Goal: Task Accomplishment & Management: Manage account settings

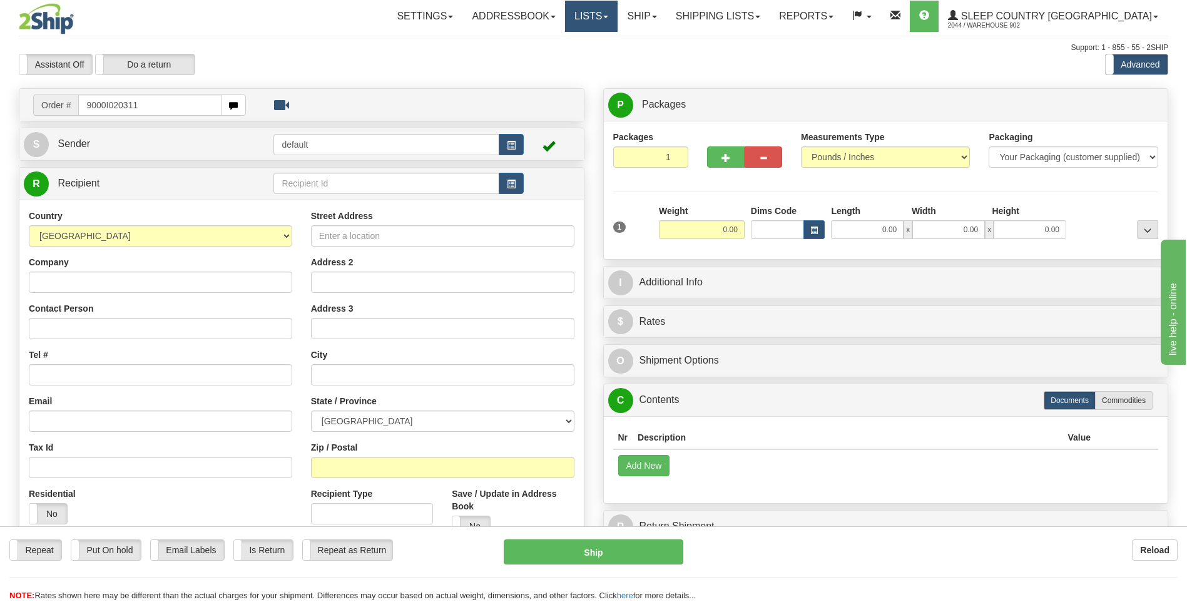
type input "9000I020311"
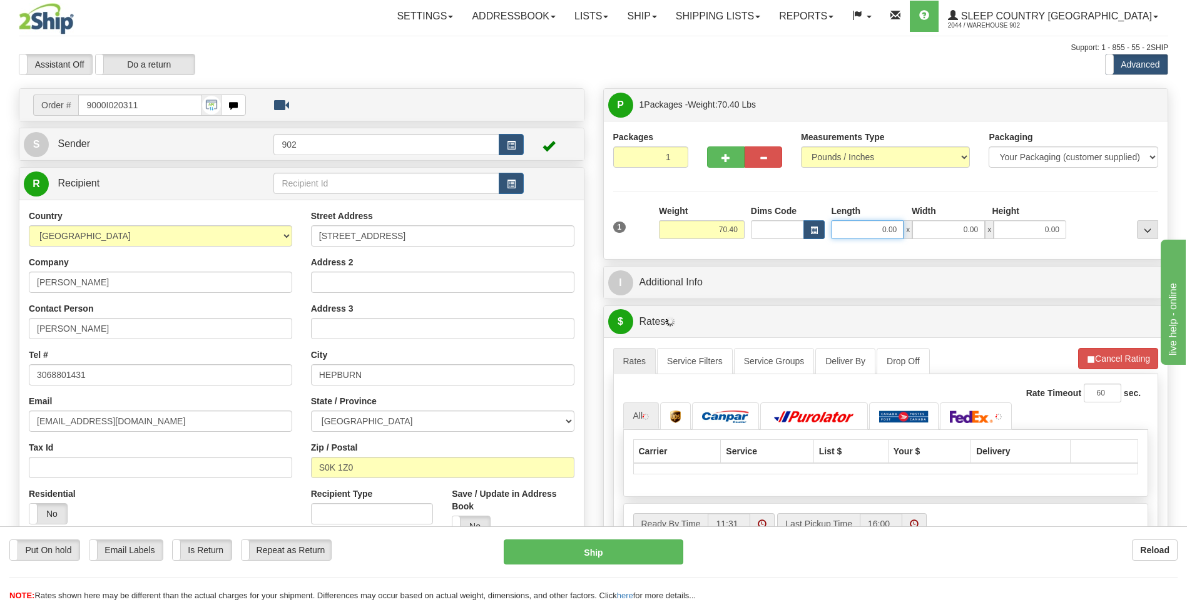
click at [870, 230] on input "0.00" at bounding box center [867, 229] width 73 height 19
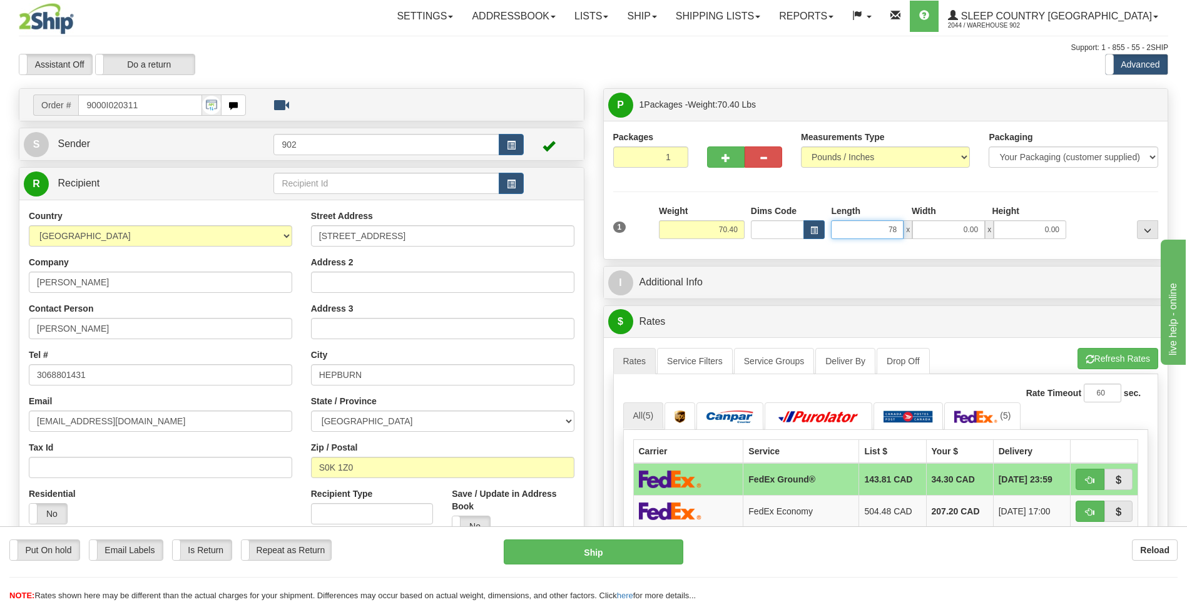
type input "78.00"
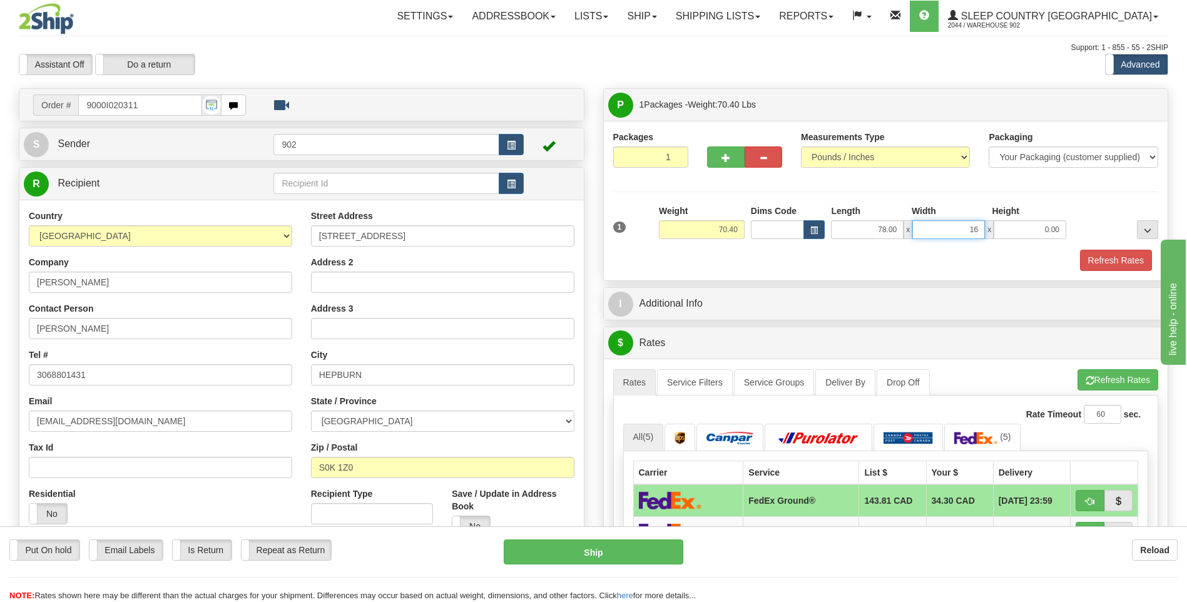
type input "16.00"
type input "10.00"
click at [1135, 265] on button "Refresh Rates" at bounding box center [1116, 260] width 72 height 21
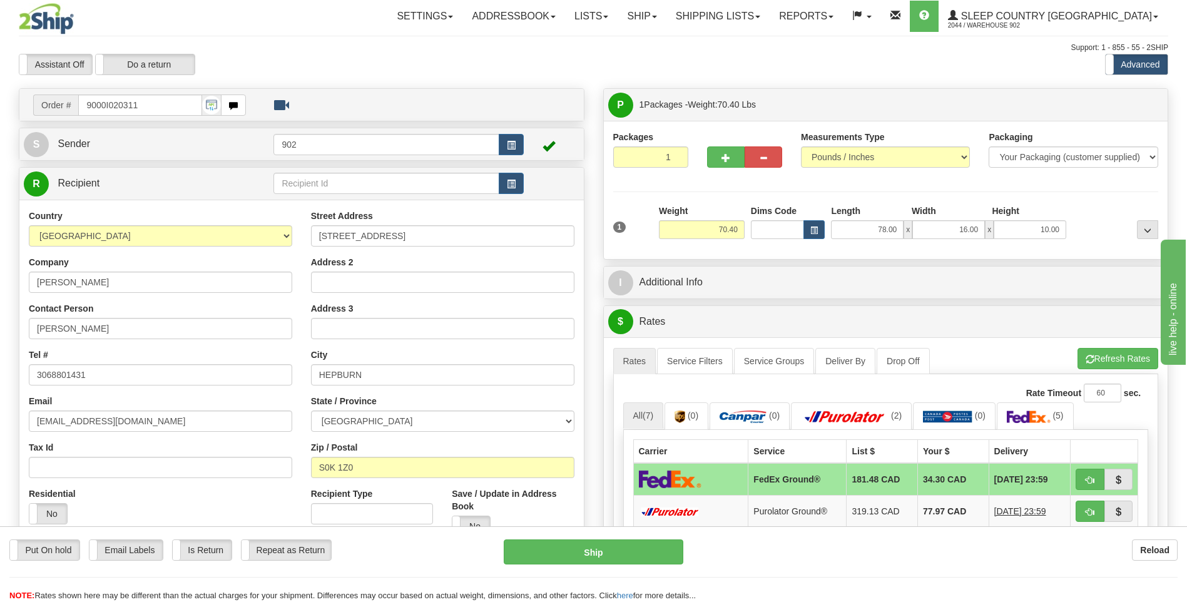
click at [569, 535] on div "Put On hold Put On hold Email Labels Email Labels Edit Is Return Is Return Repe…" at bounding box center [593, 564] width 1187 height 76
click at [567, 541] on button "Ship" at bounding box center [593, 551] width 179 height 25
type input "92"
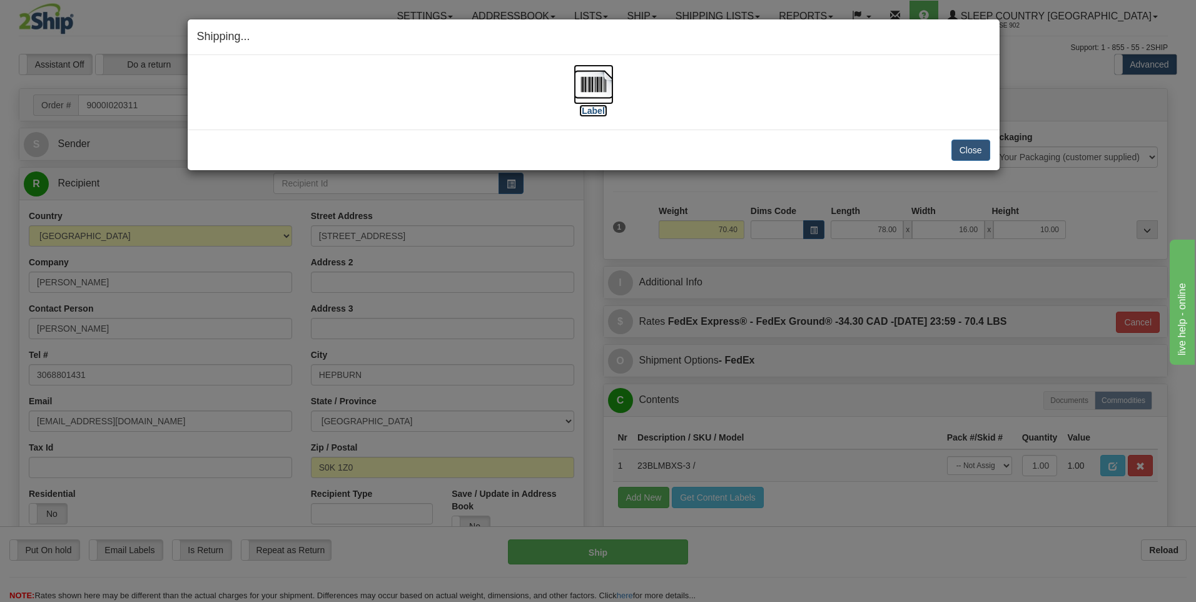
click at [588, 91] on img at bounding box center [594, 84] width 40 height 40
click at [978, 151] on button "Close" at bounding box center [971, 150] width 39 height 21
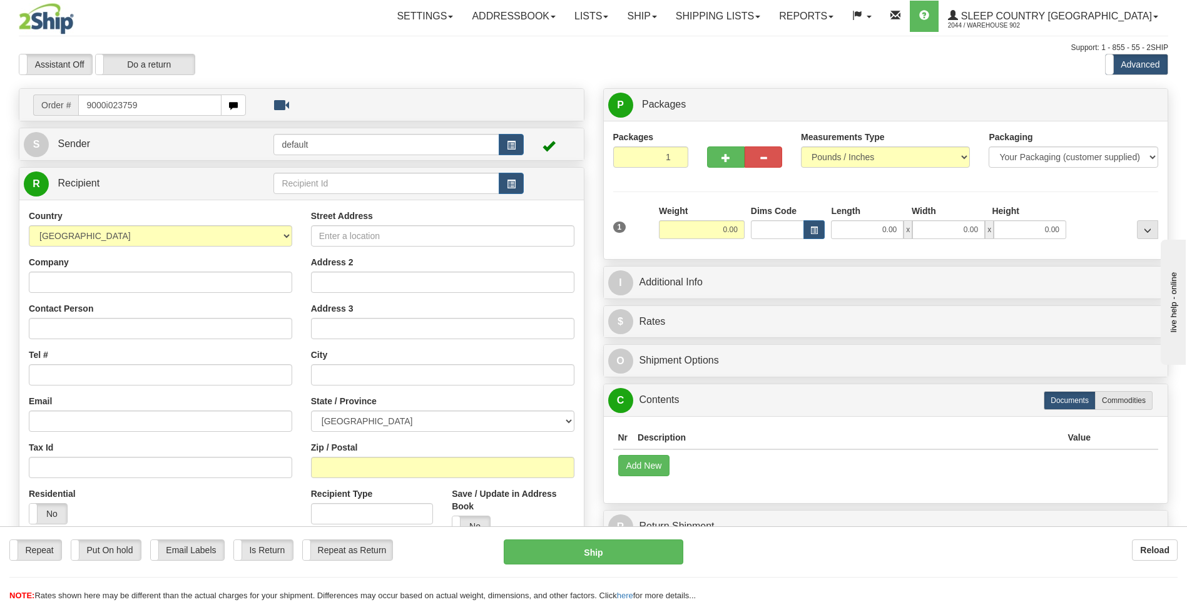
type input "9000i023759"
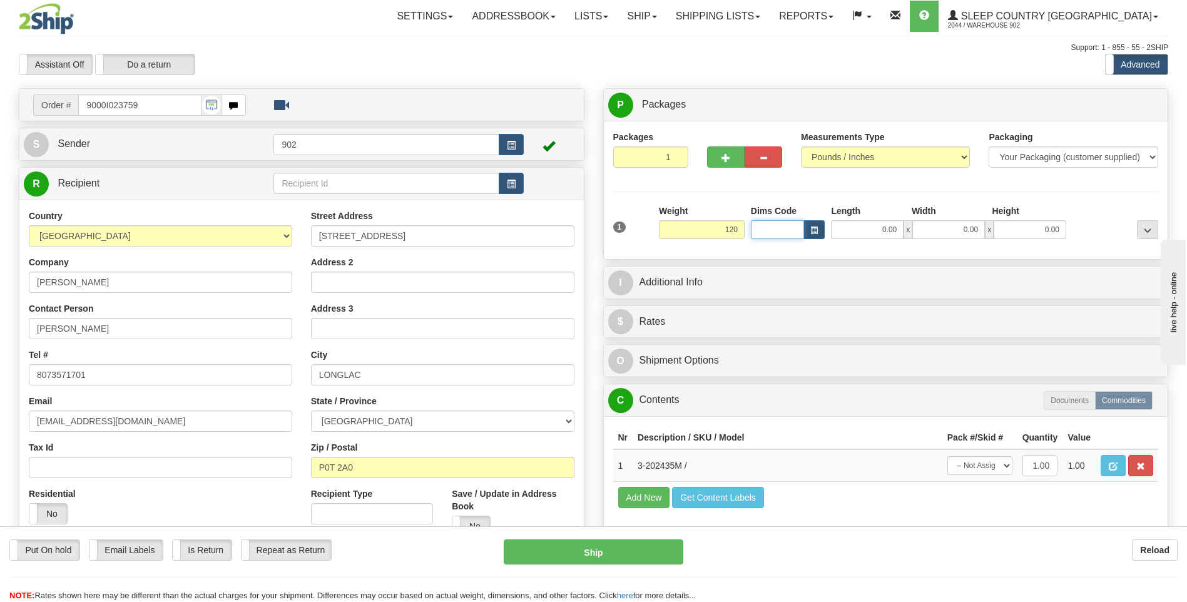
type input "120.00"
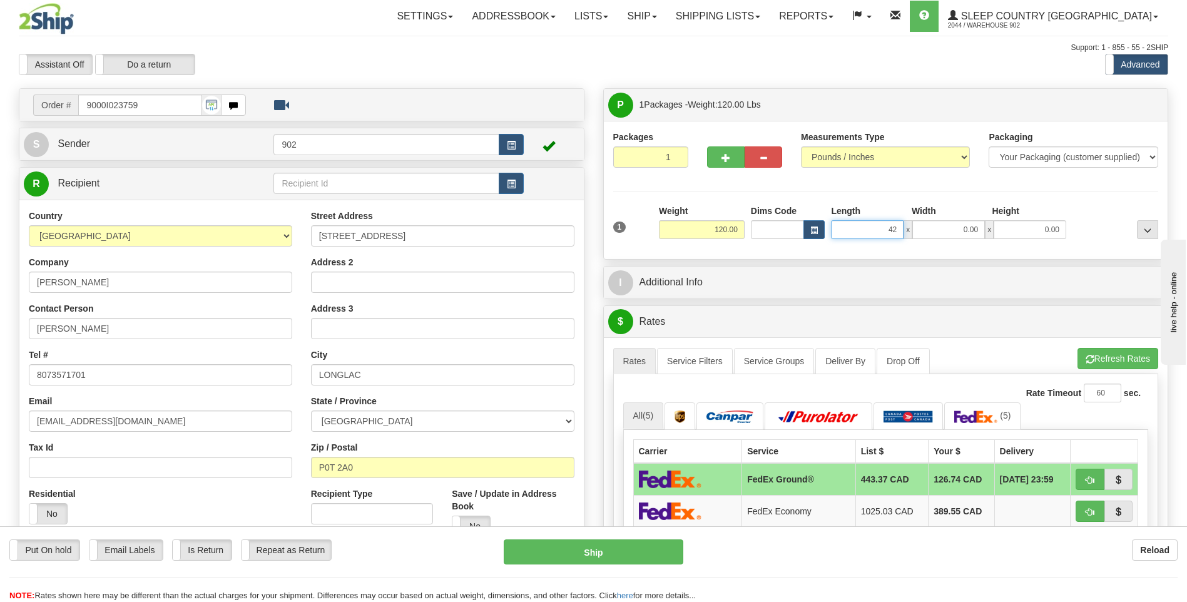
type input "42.00"
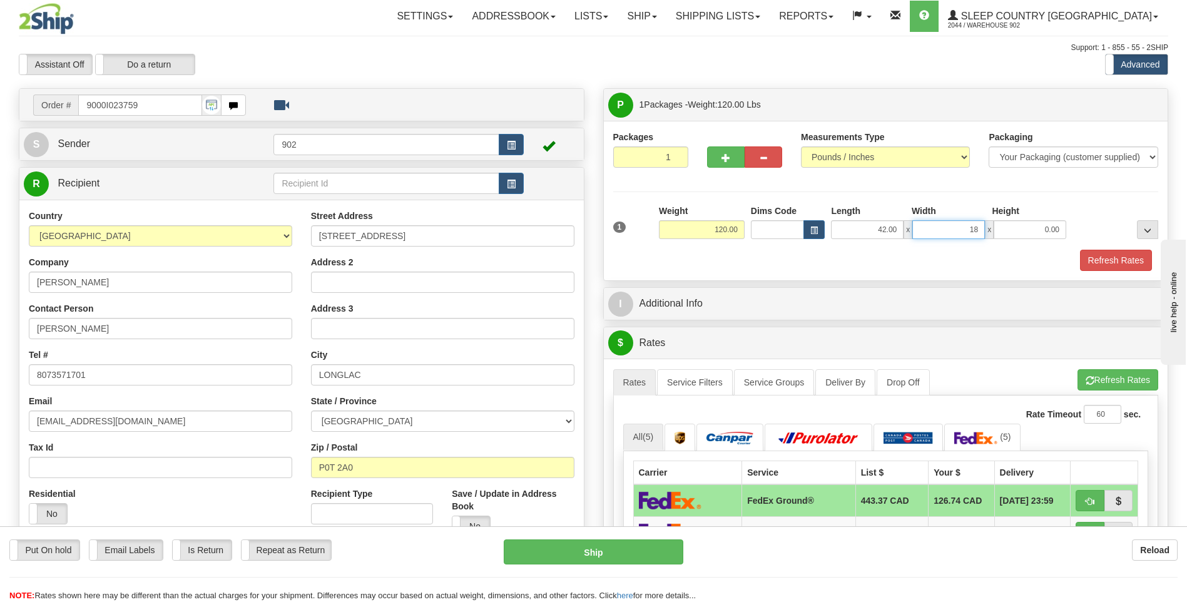
type input "18.00"
click at [1125, 263] on button "Refresh Rates" at bounding box center [1116, 260] width 72 height 21
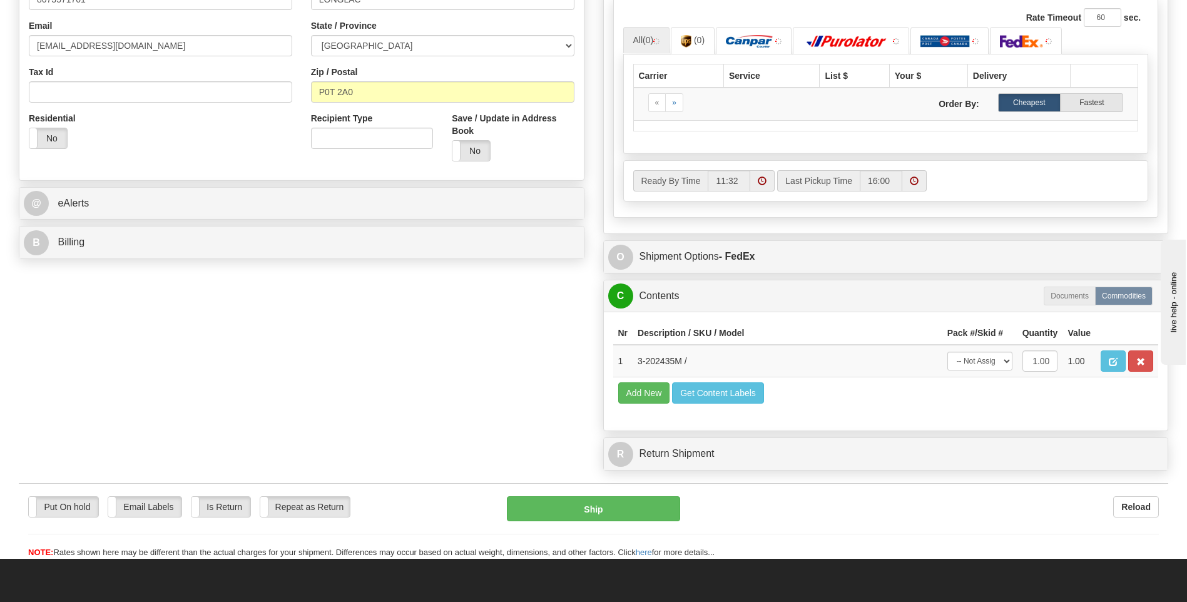
scroll to position [563, 0]
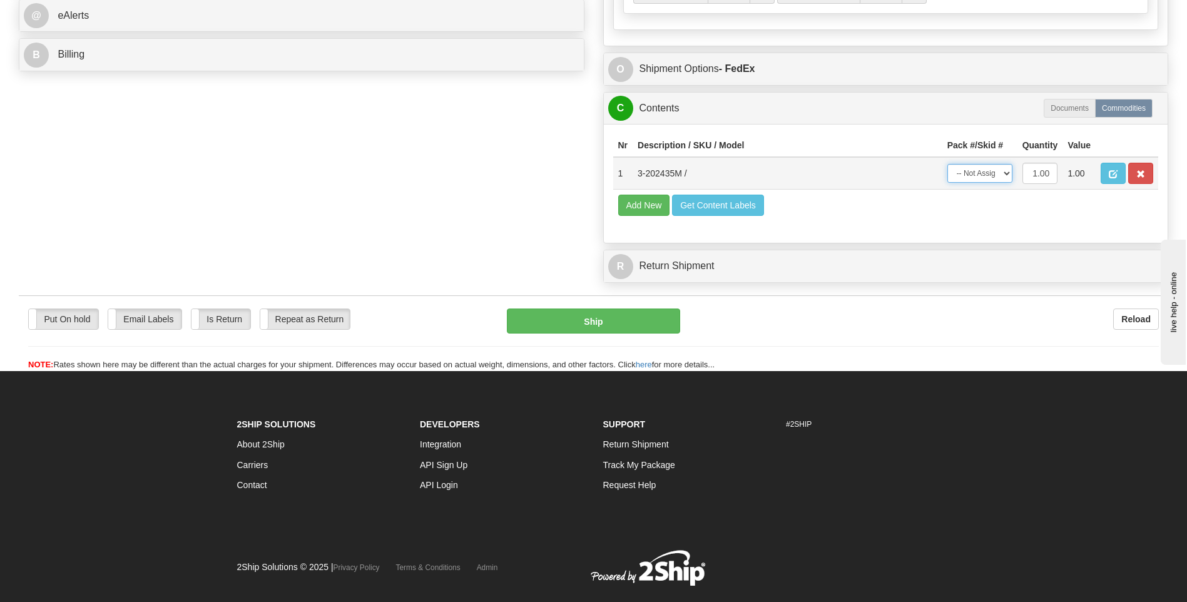
click at [999, 173] on select "-- Not Assigned -- Package 1" at bounding box center [979, 173] width 65 height 19
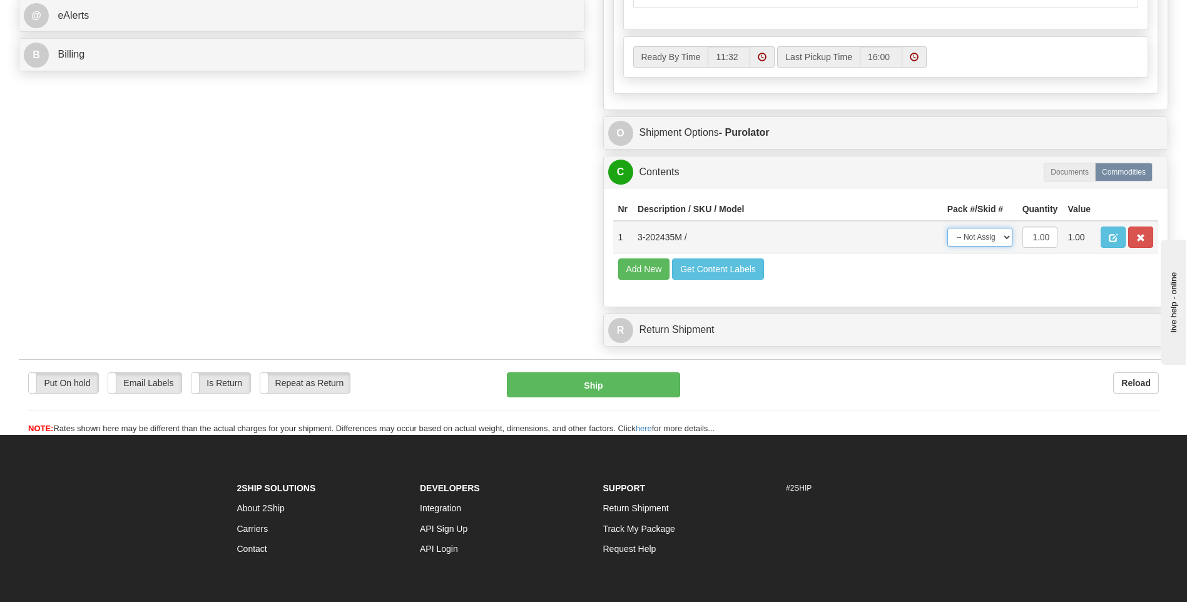
select select "0"
click at [947, 228] on select "-- Not Assigned -- Package 1" at bounding box center [979, 237] width 65 height 19
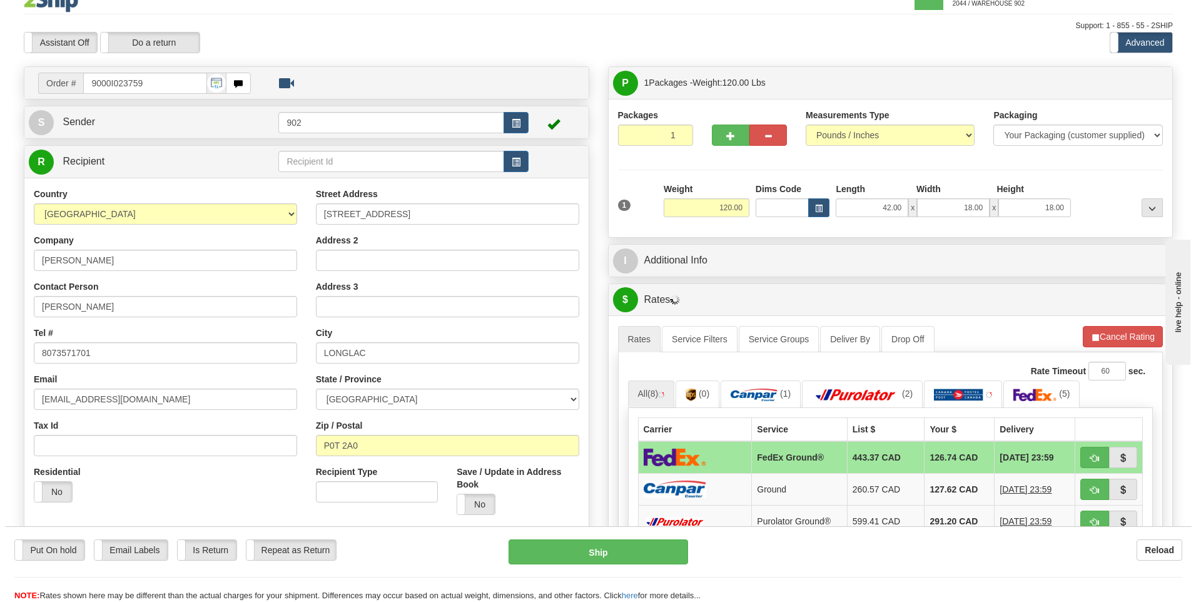
scroll to position [0, 0]
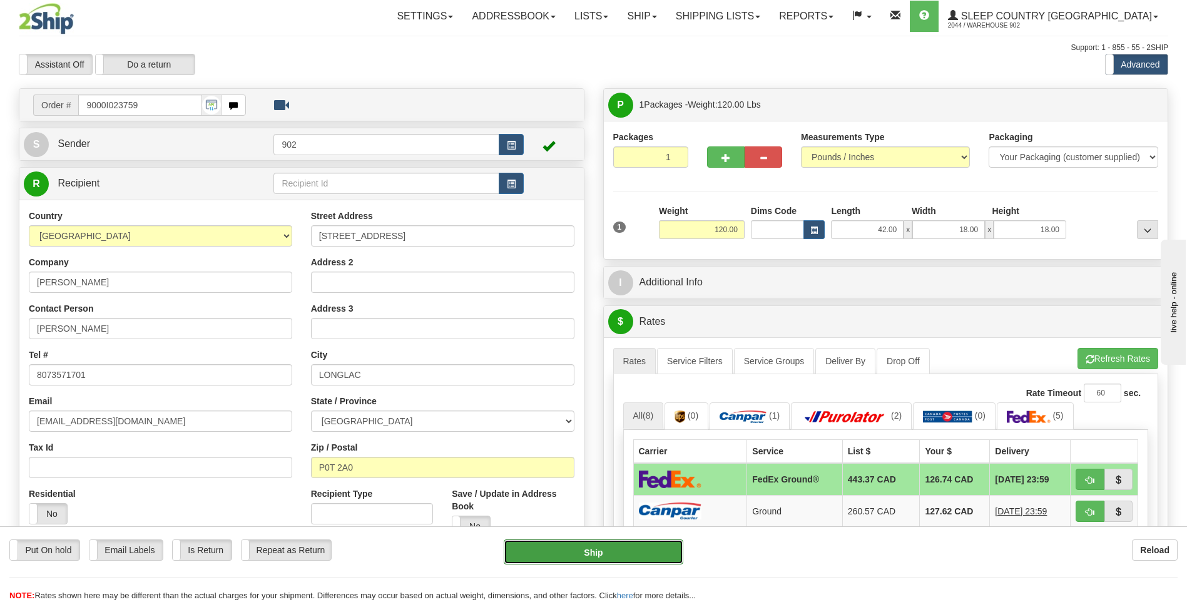
click at [632, 544] on button "Ship" at bounding box center [593, 551] width 179 height 25
type input "92"
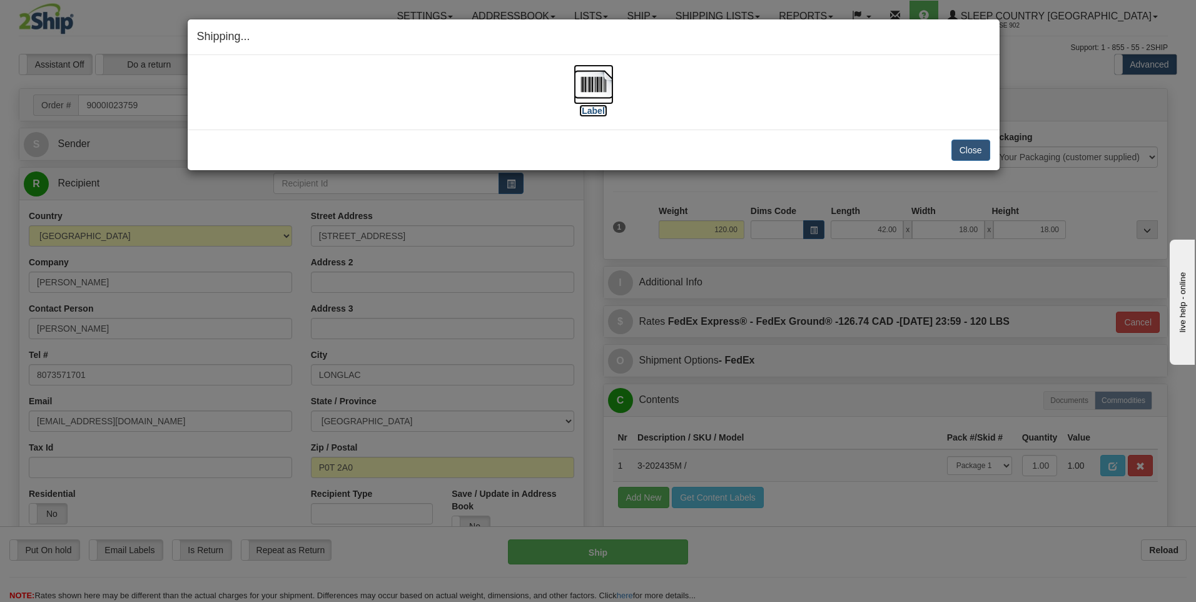
click at [601, 91] on img at bounding box center [594, 84] width 40 height 40
click at [965, 143] on button "Close" at bounding box center [971, 150] width 39 height 21
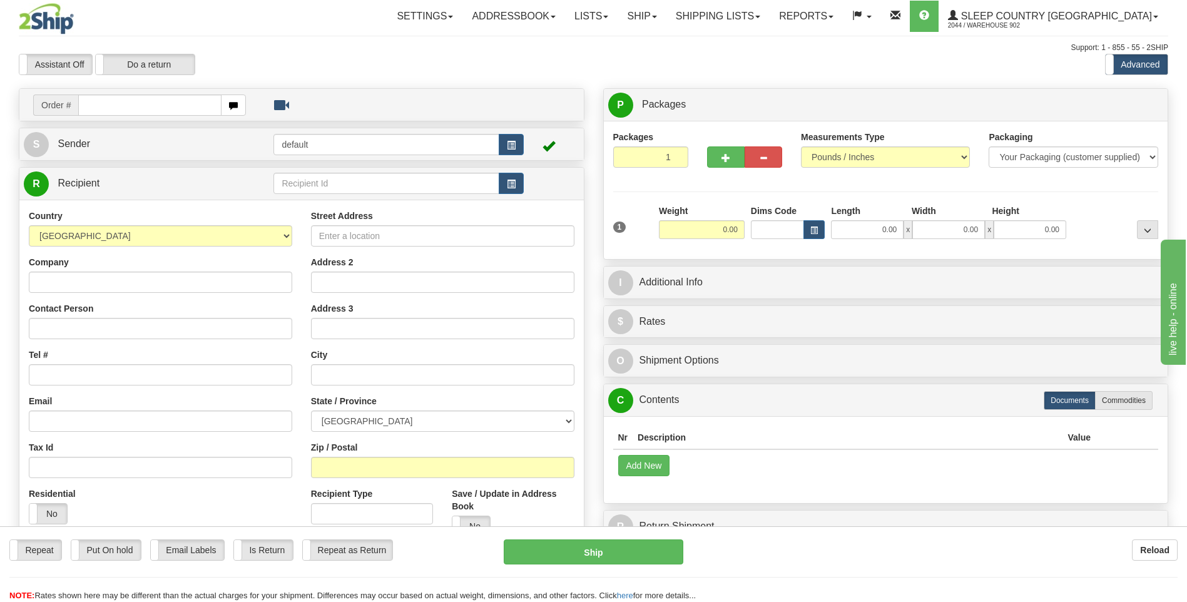
click at [206, 103] on input "text" at bounding box center [149, 104] width 143 height 21
type input "9000I025318"
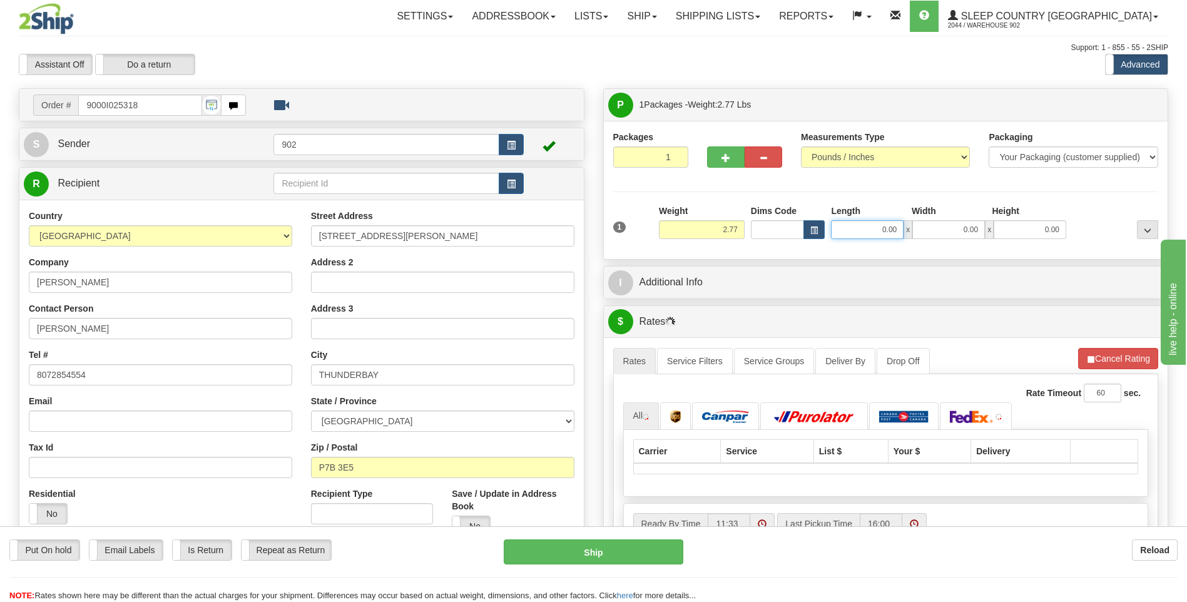
click at [870, 234] on input "0.00" at bounding box center [867, 229] width 73 height 19
type input "9.00"
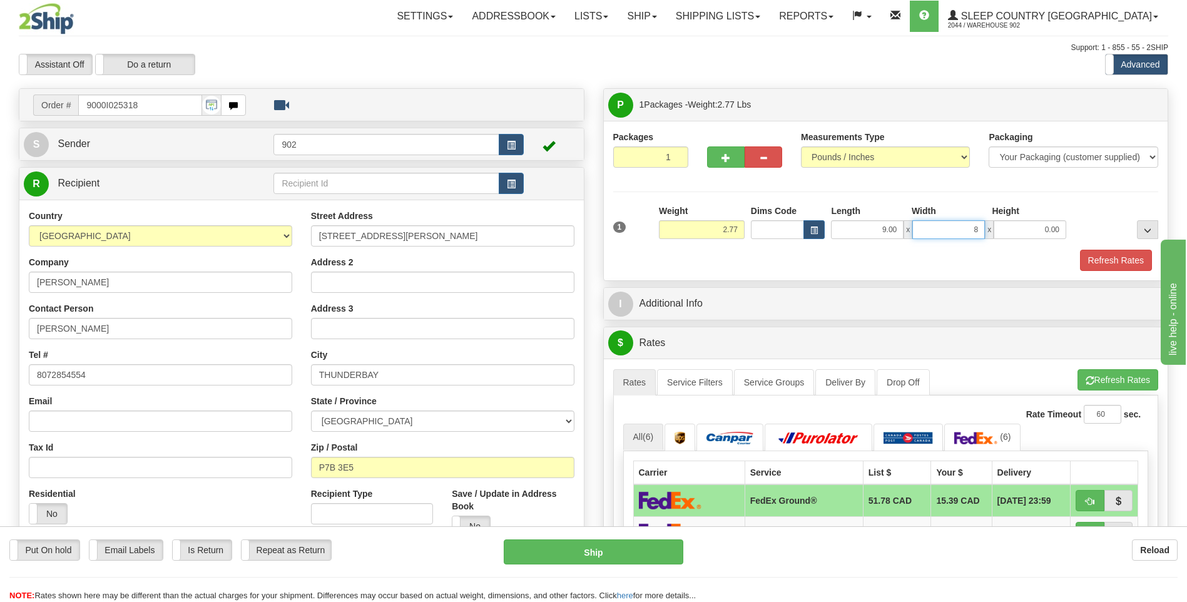
type input "8.00"
click at [1130, 263] on button "Refresh Rates" at bounding box center [1116, 260] width 72 height 21
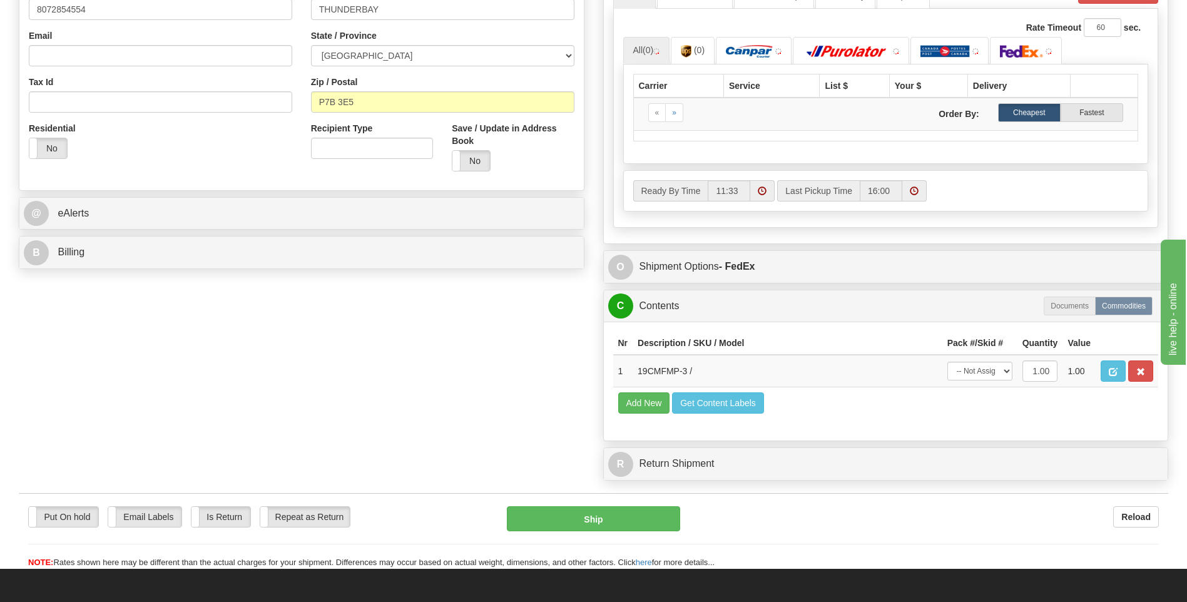
scroll to position [375, 0]
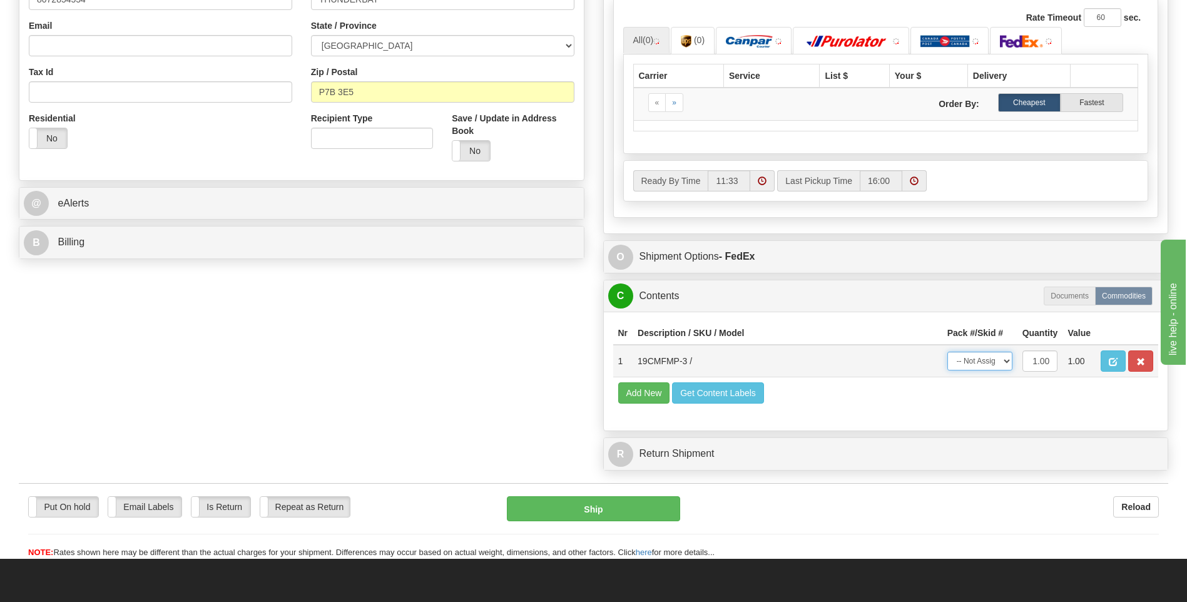
click at [991, 362] on select "-- Not Assigned -- Package 1" at bounding box center [979, 361] width 65 height 19
select select "0"
click at [947, 352] on select "-- Not Assigned -- Package 1" at bounding box center [979, 361] width 65 height 19
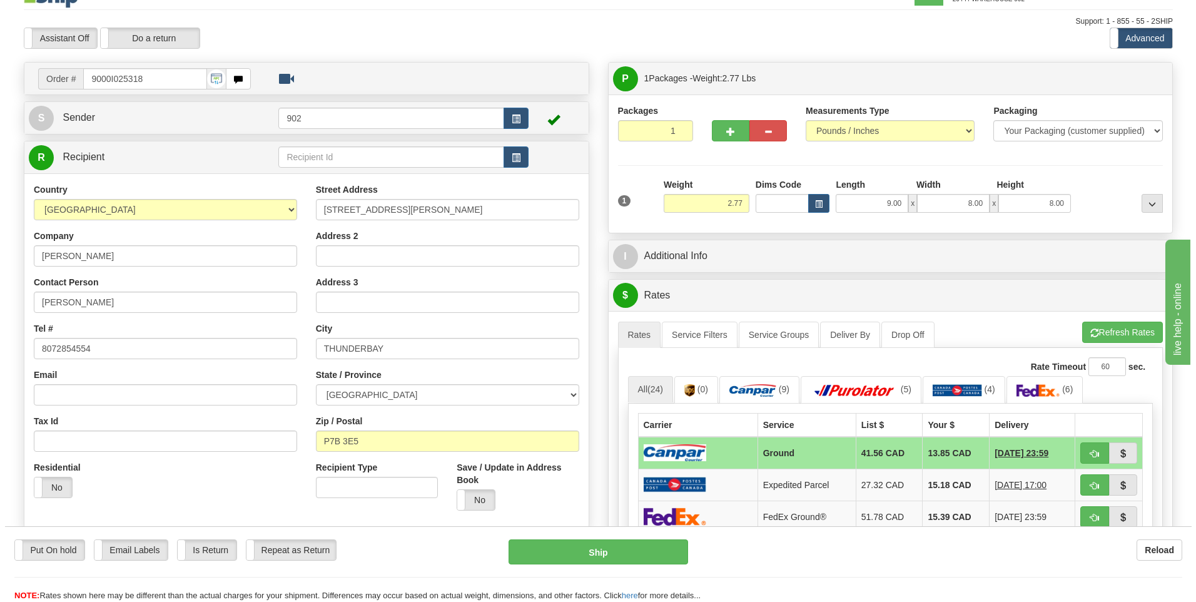
scroll to position [0, 0]
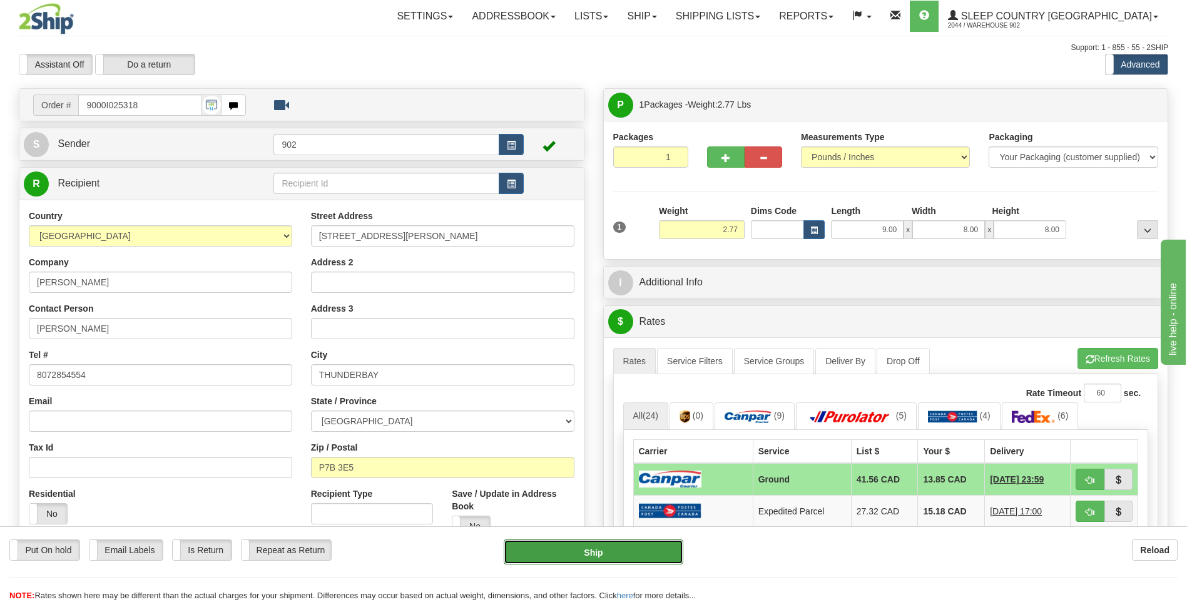
click at [654, 552] on button "Ship" at bounding box center [593, 551] width 179 height 25
type input "1"
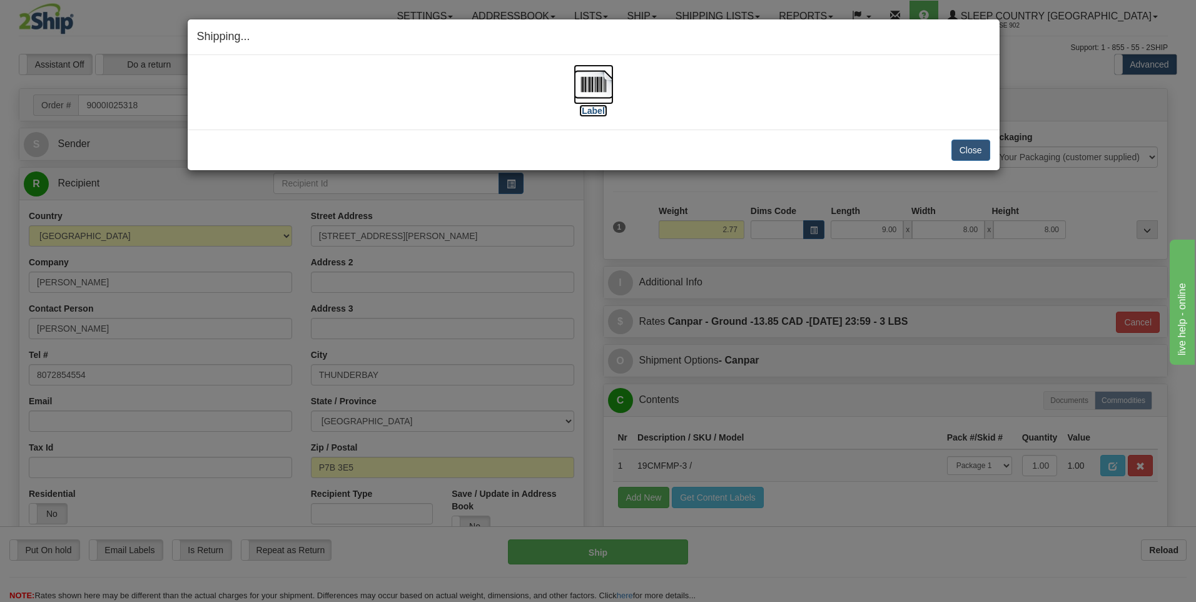
click at [575, 88] on img at bounding box center [594, 84] width 40 height 40
click at [960, 148] on button "Close" at bounding box center [971, 150] width 39 height 21
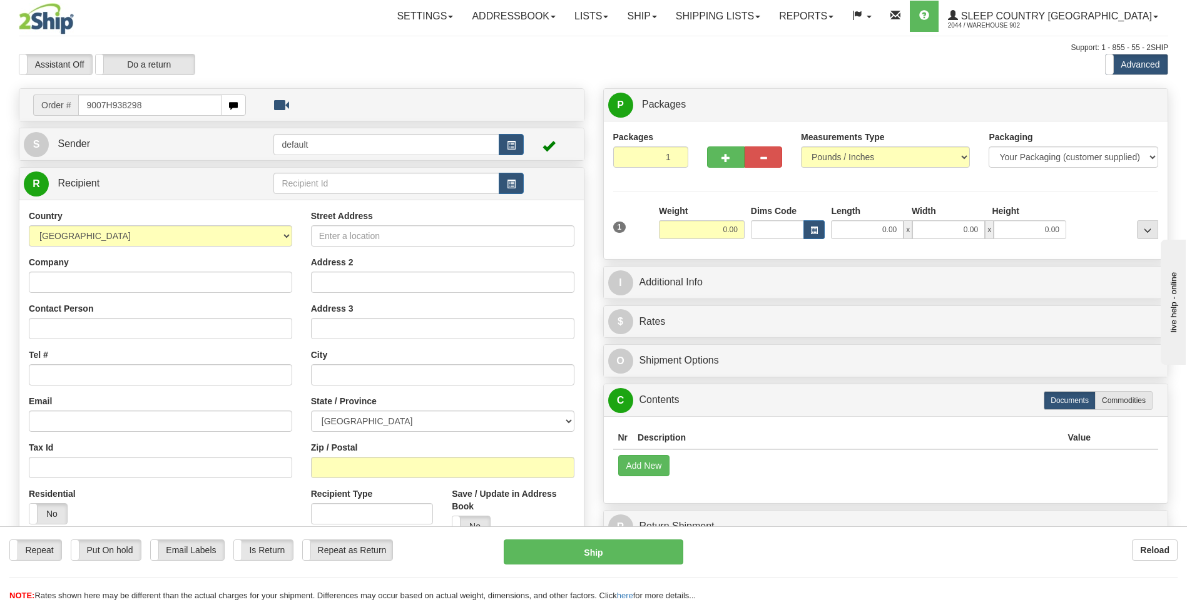
type input "9007H938298"
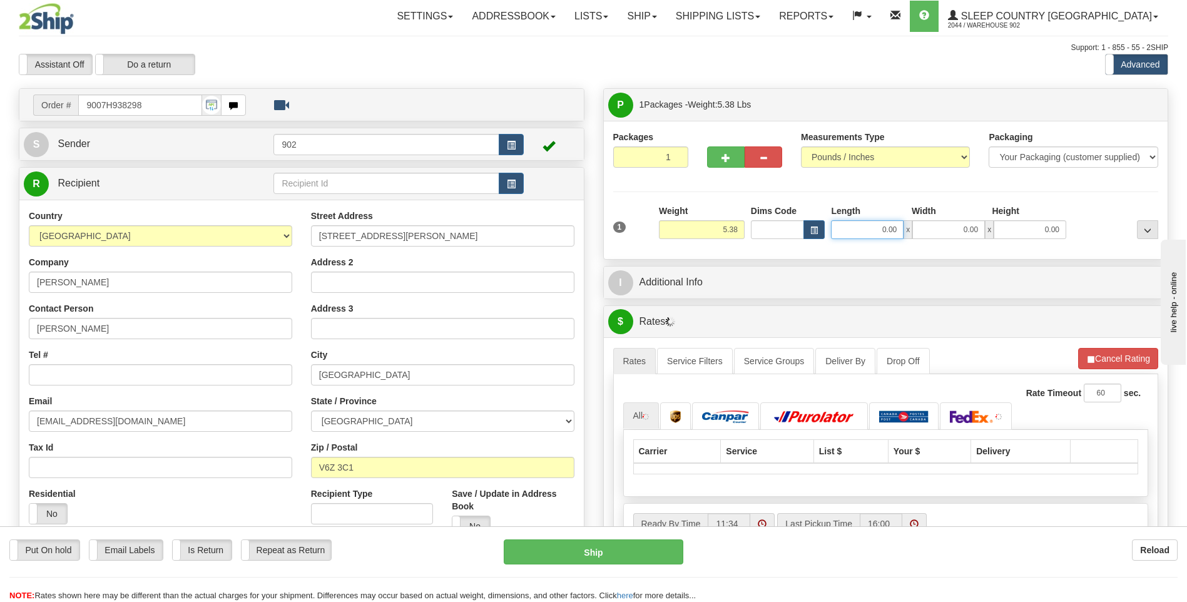
click at [883, 227] on input "0.00" at bounding box center [867, 229] width 73 height 19
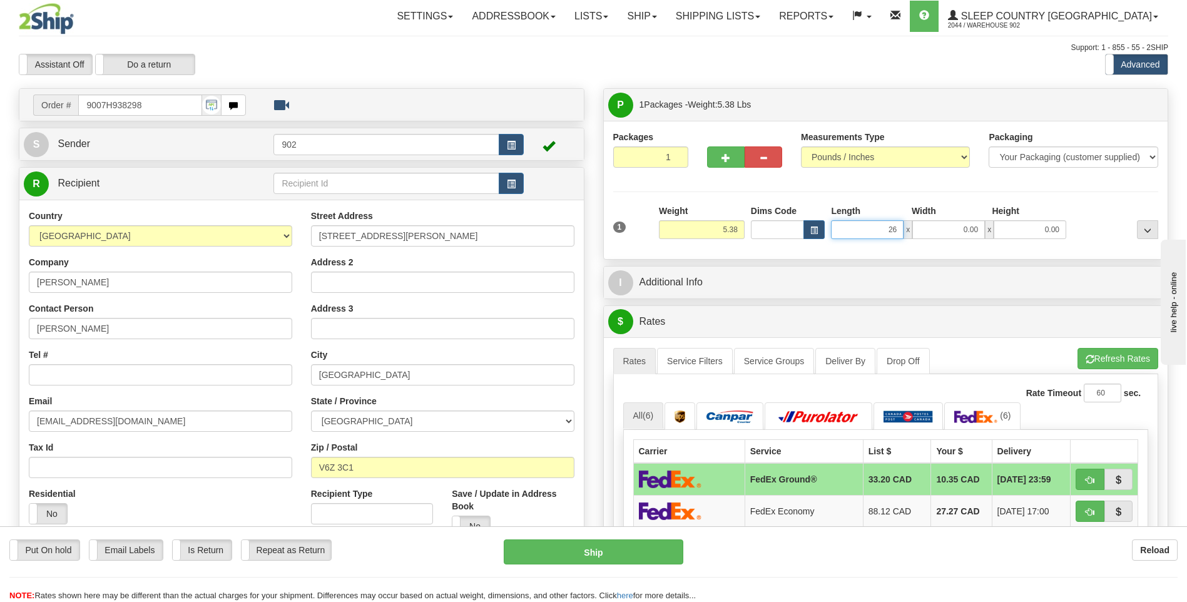
type input "26.00"
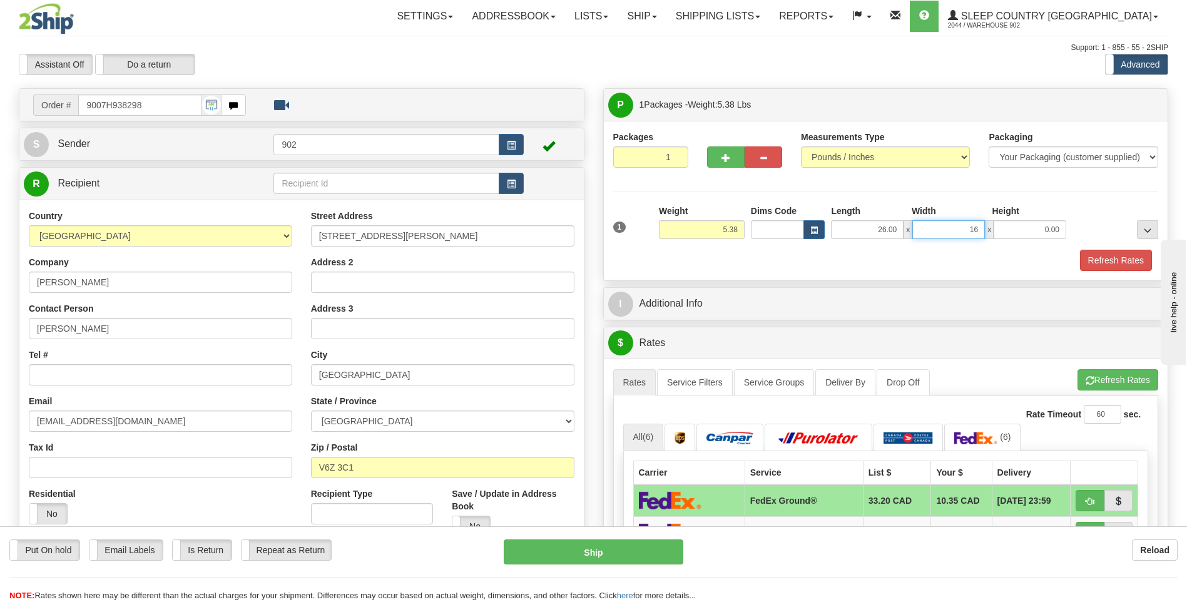
type input "16.00"
type input "12.00"
click at [1107, 257] on button "Refresh Rates" at bounding box center [1116, 260] width 72 height 21
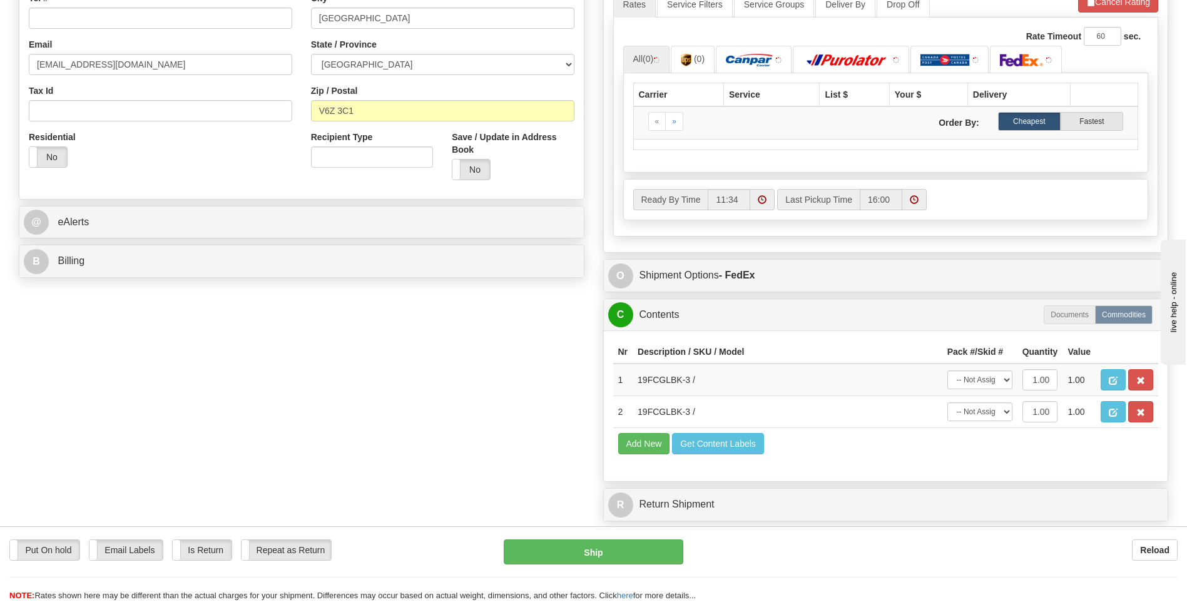
scroll to position [375, 0]
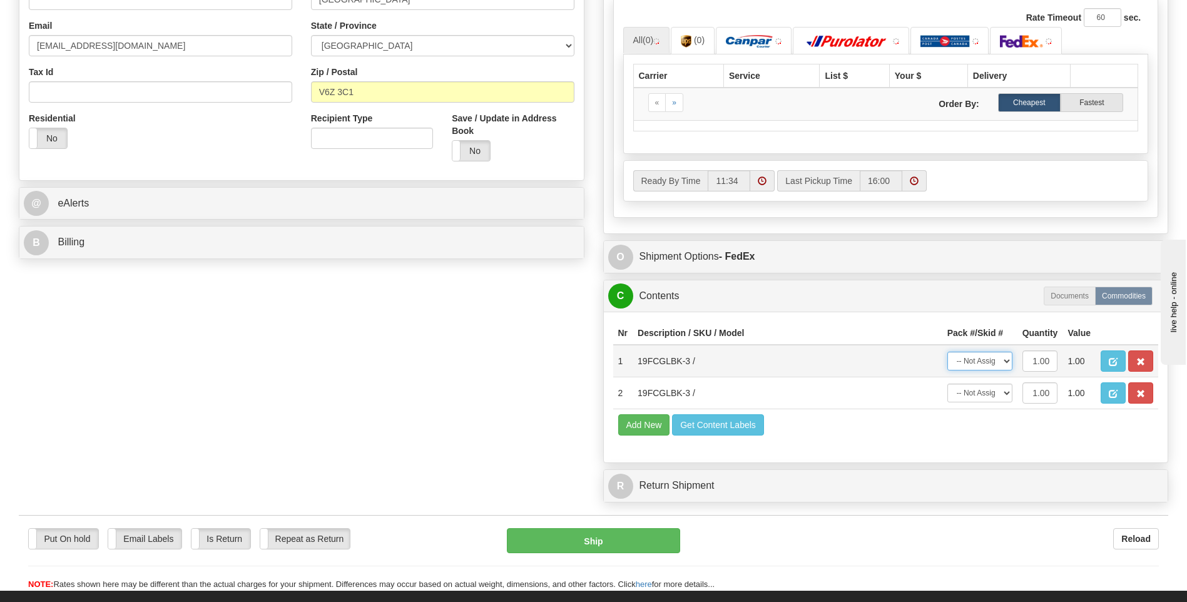
click at [969, 368] on select "-- Not Assigned -- Package 1" at bounding box center [979, 361] width 65 height 19
select select "0"
click at [947, 352] on select "-- Not Assigned -- Package 1" at bounding box center [979, 361] width 65 height 19
click at [969, 233] on div "A change has been made which could impact your rate estimate. To ensure the est…" at bounding box center [886, 97] width 564 height 271
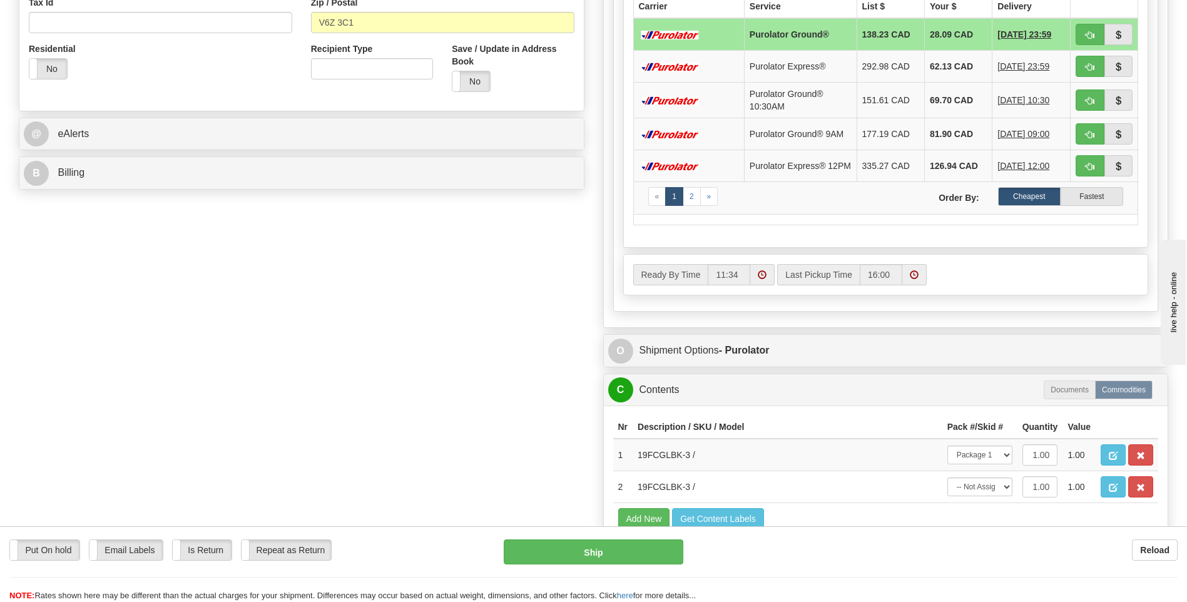
scroll to position [751, 0]
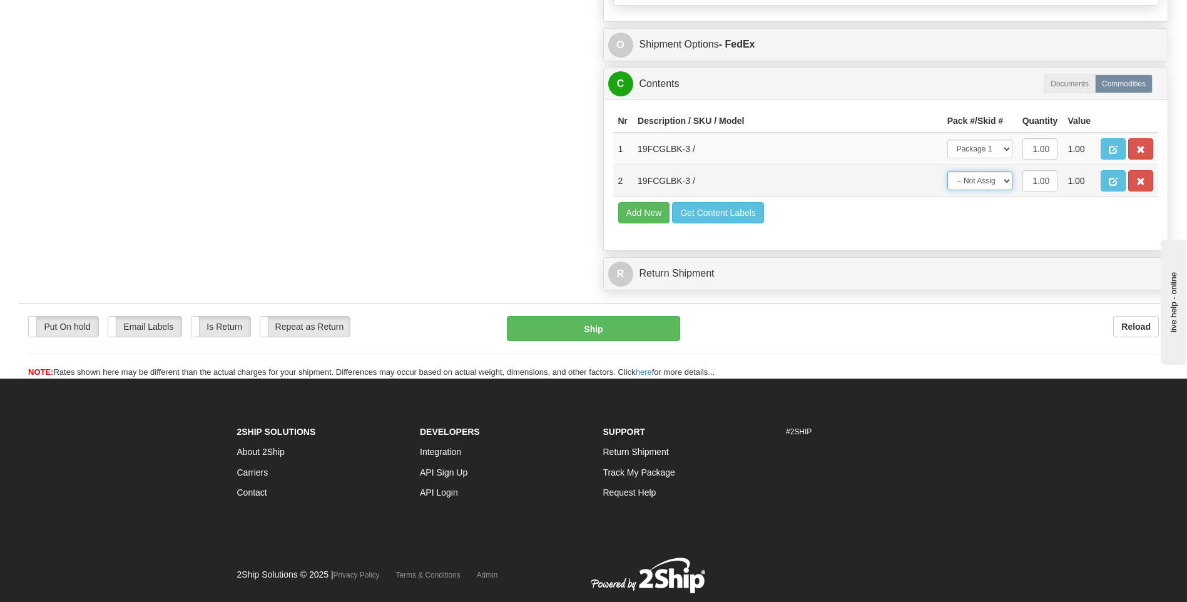
drag, startPoint x: 964, startPoint y: 183, endPoint x: 964, endPoint y: 191, distance: 8.2
click at [964, 183] on select "-- Not Assigned -- Package 1" at bounding box center [979, 180] width 65 height 19
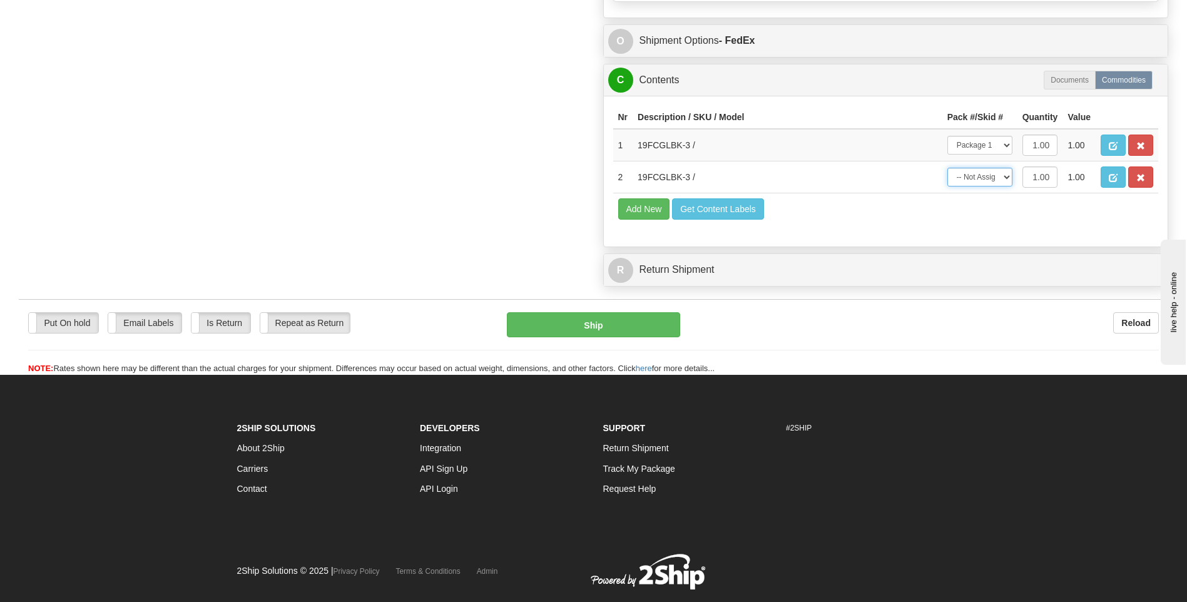
select select "0"
click at [947, 168] on select "-- Not Assigned -- Package 1" at bounding box center [979, 177] width 65 height 19
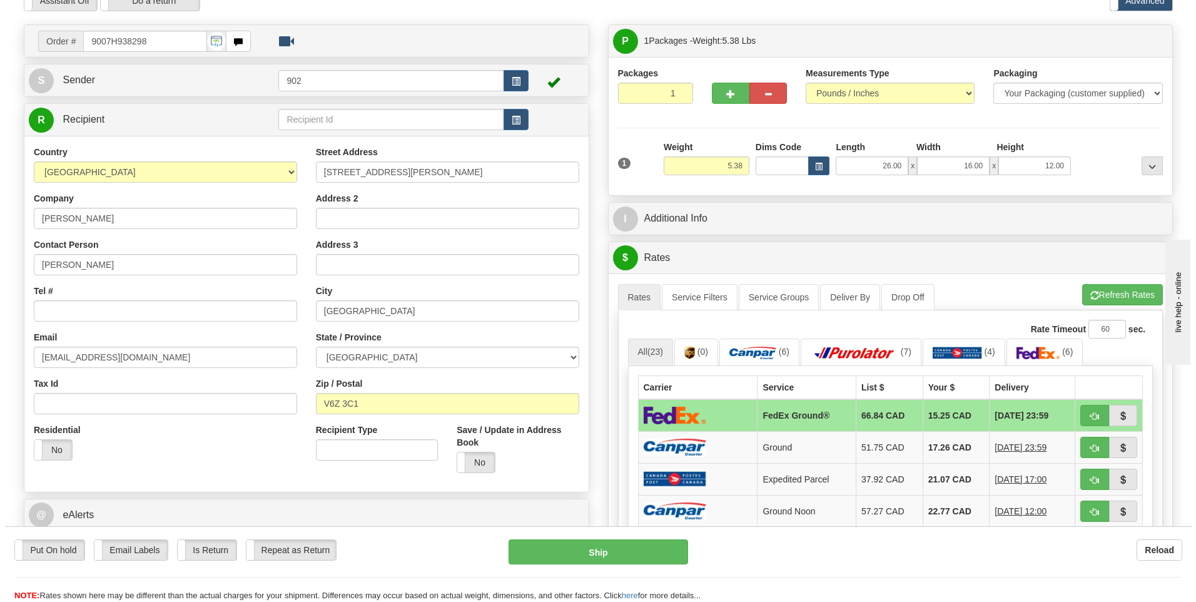
scroll to position [0, 0]
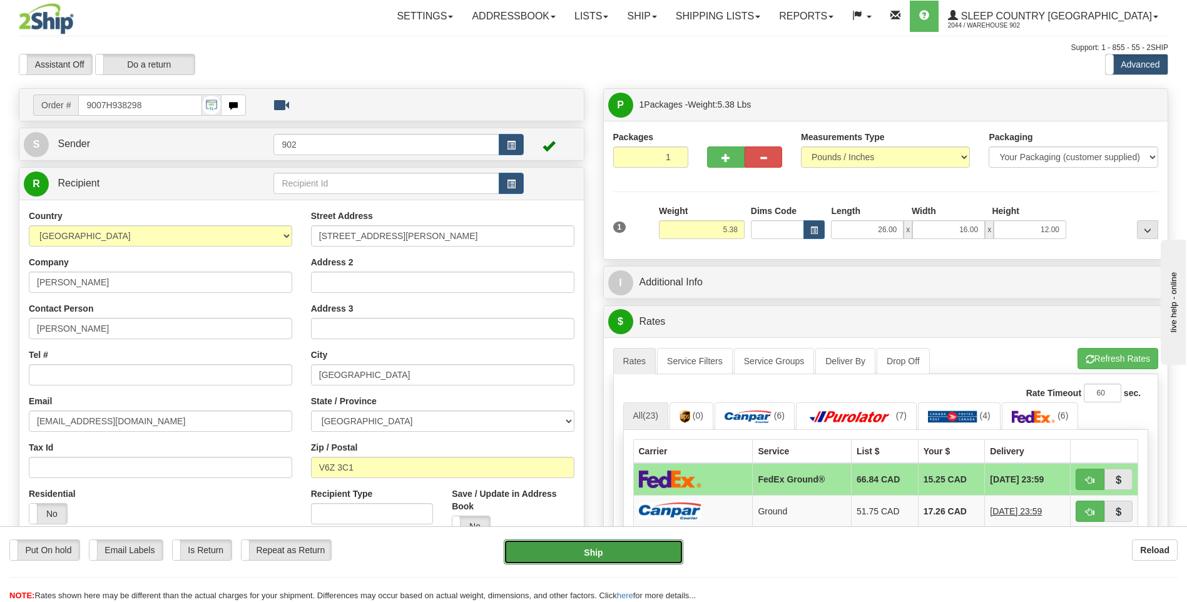
click at [641, 552] on button "Ship" at bounding box center [593, 551] width 179 height 25
type input "92"
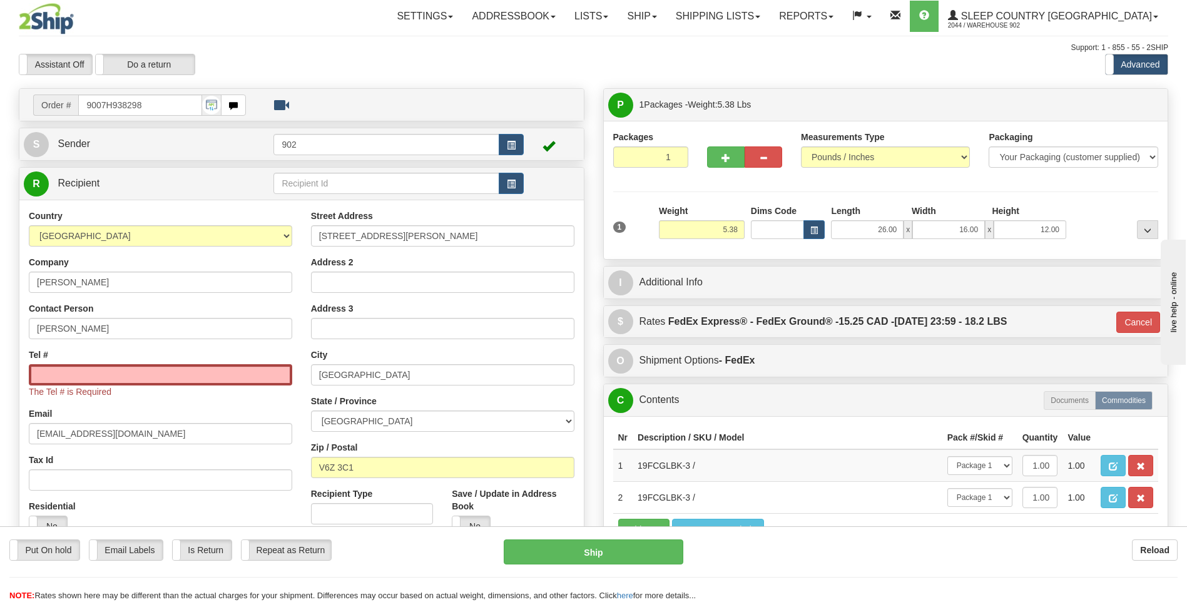
click at [120, 390] on div "The Tel # is Required" at bounding box center [160, 381] width 263 height 34
click at [140, 375] on input "Tel #" at bounding box center [160, 374] width 263 height 21
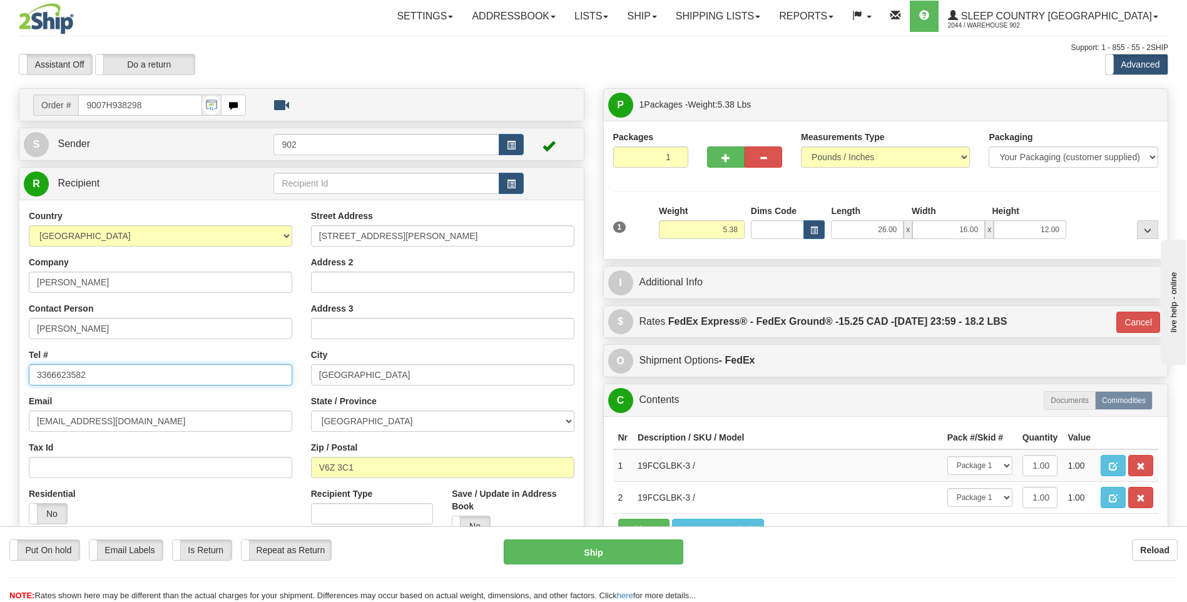
type input "3366623582"
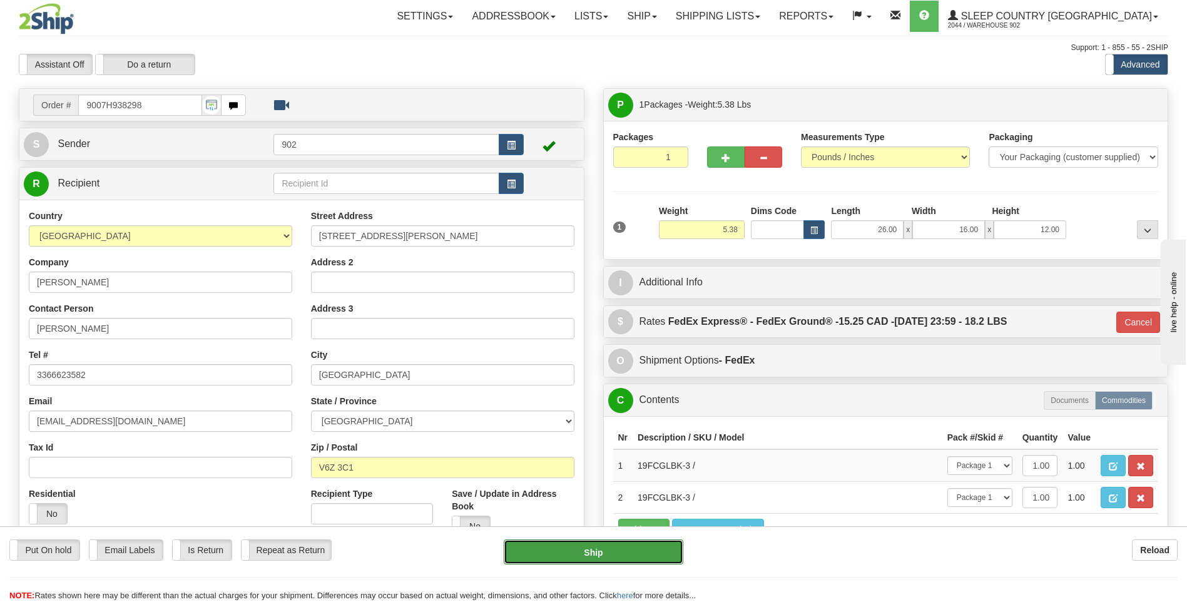
click at [594, 539] on button "Ship" at bounding box center [593, 551] width 179 height 25
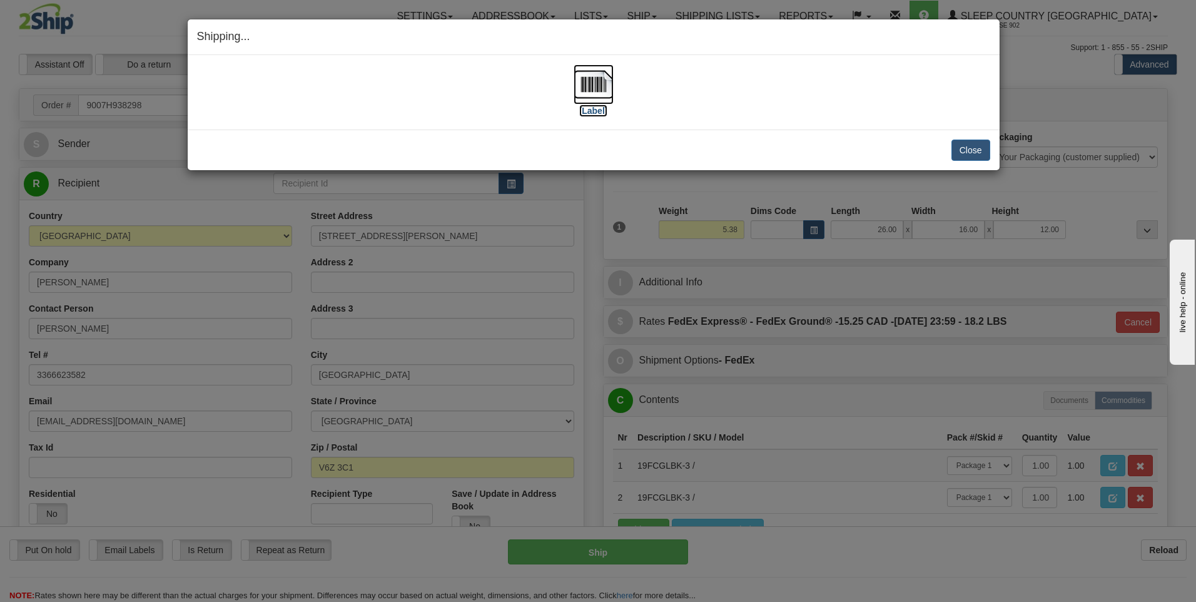
click at [594, 85] on img at bounding box center [594, 84] width 40 height 40
click at [975, 153] on button "Close" at bounding box center [971, 150] width 39 height 21
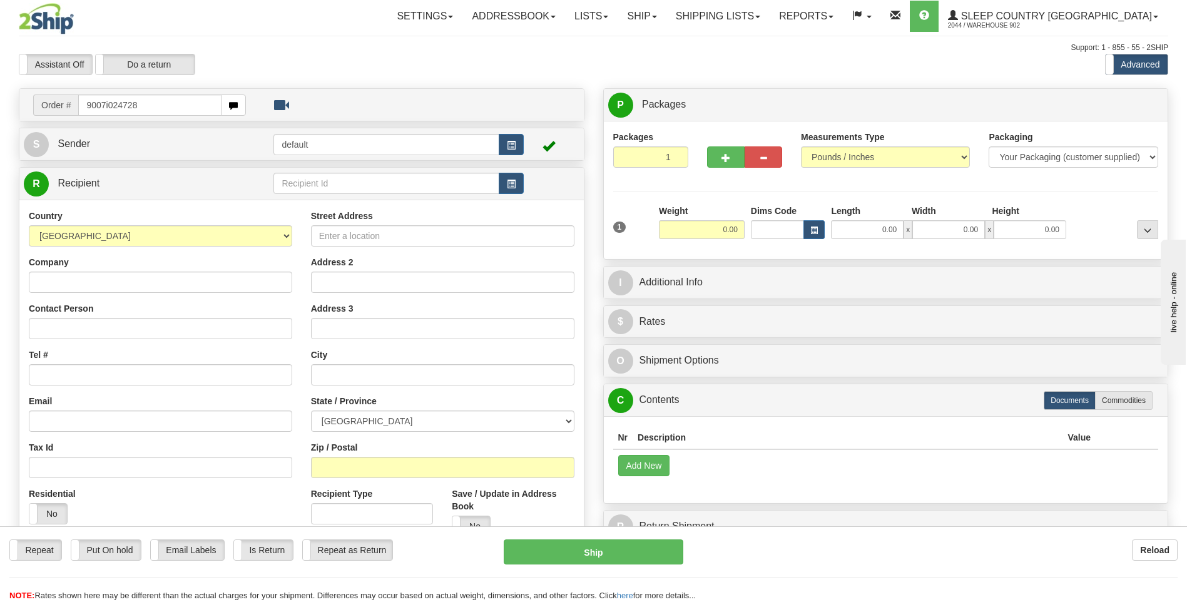
type input "9007i024728"
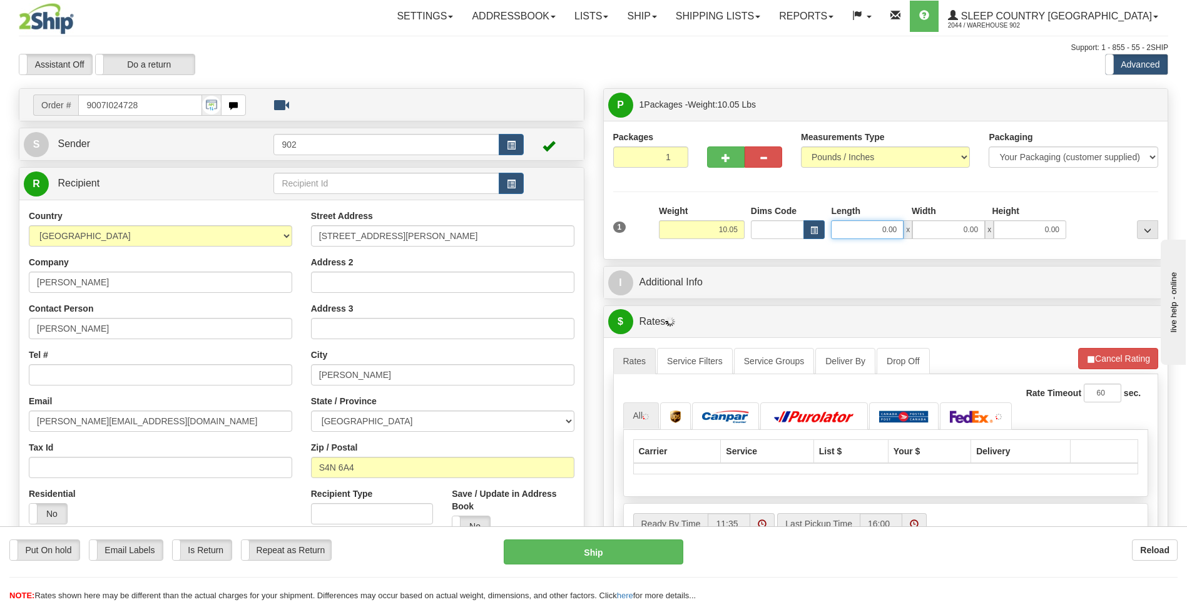
click at [880, 230] on input "0.00" at bounding box center [867, 229] width 73 height 19
type input "25.00"
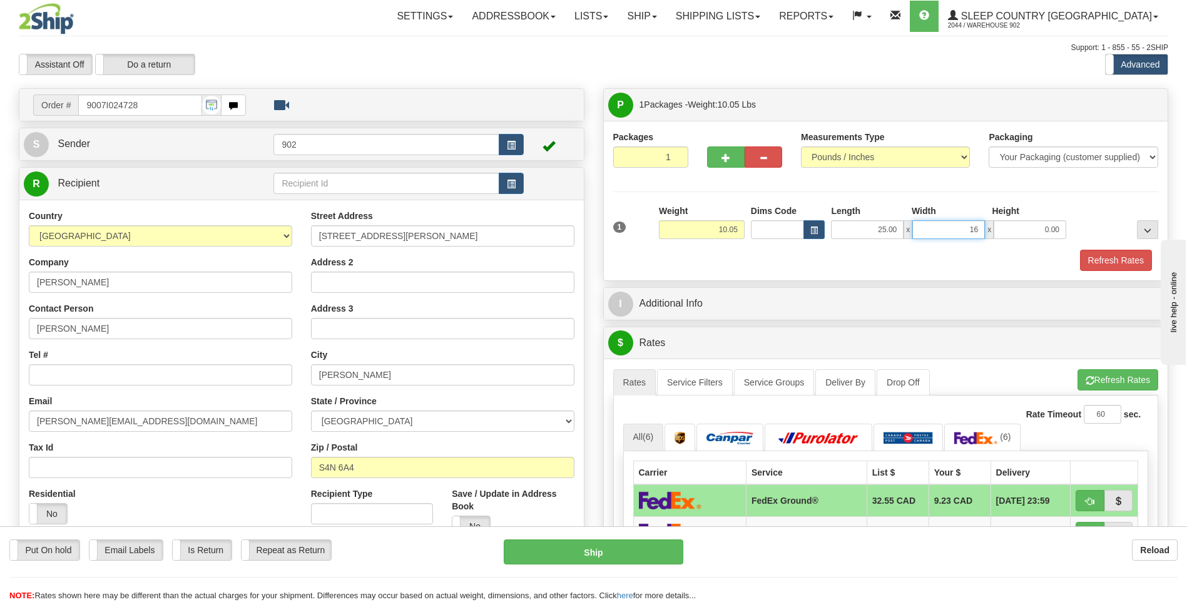
type input "16.00"
type input "8.00"
click at [1129, 255] on button "Refresh Rates" at bounding box center [1116, 260] width 72 height 21
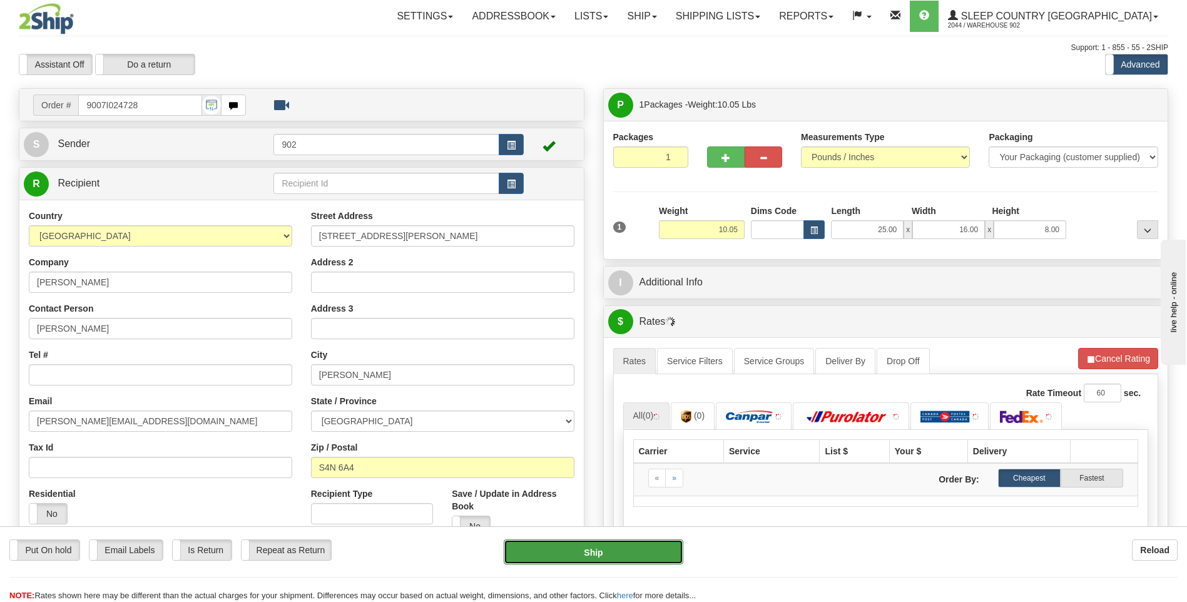
click at [590, 541] on button "Ship" at bounding box center [593, 551] width 179 height 25
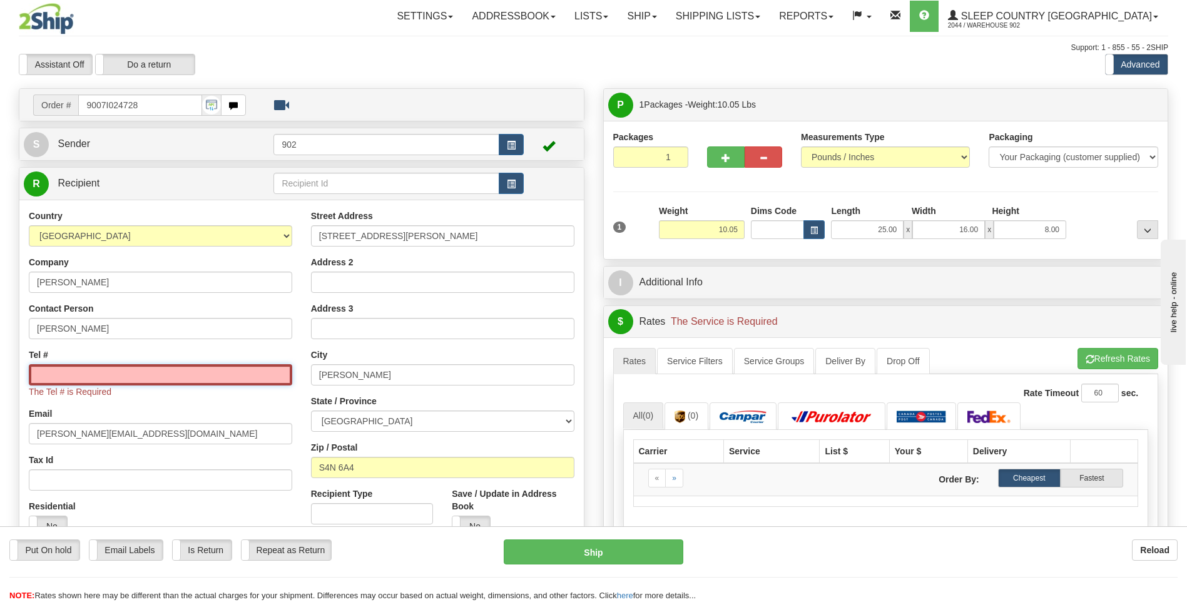
click at [136, 372] on input "Tel #" at bounding box center [160, 374] width 263 height 21
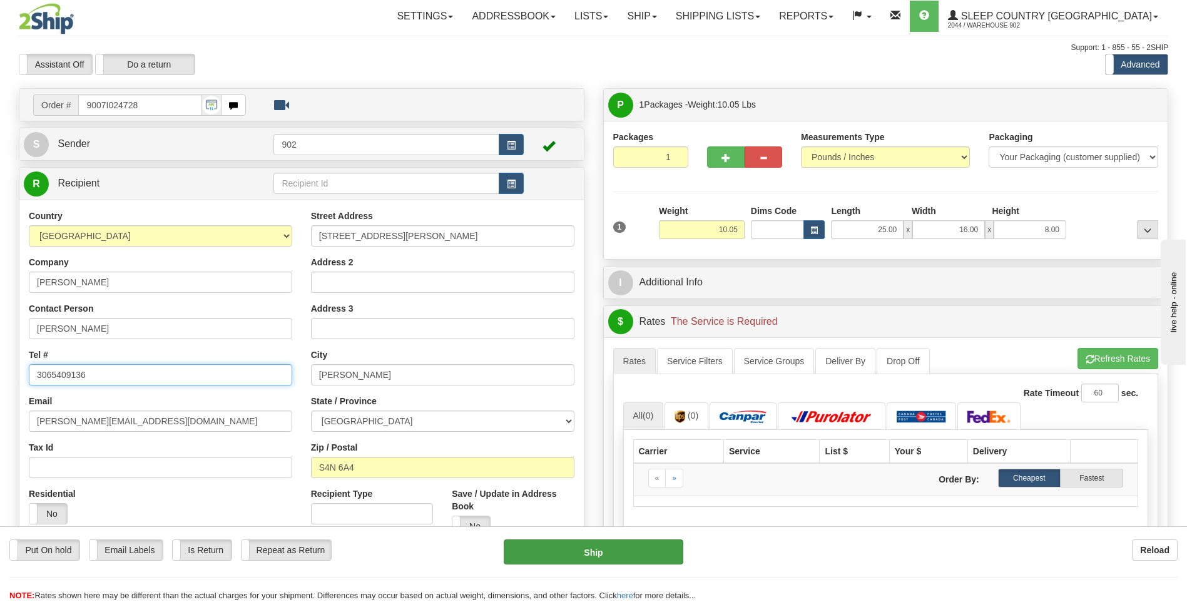
type input "3065409136"
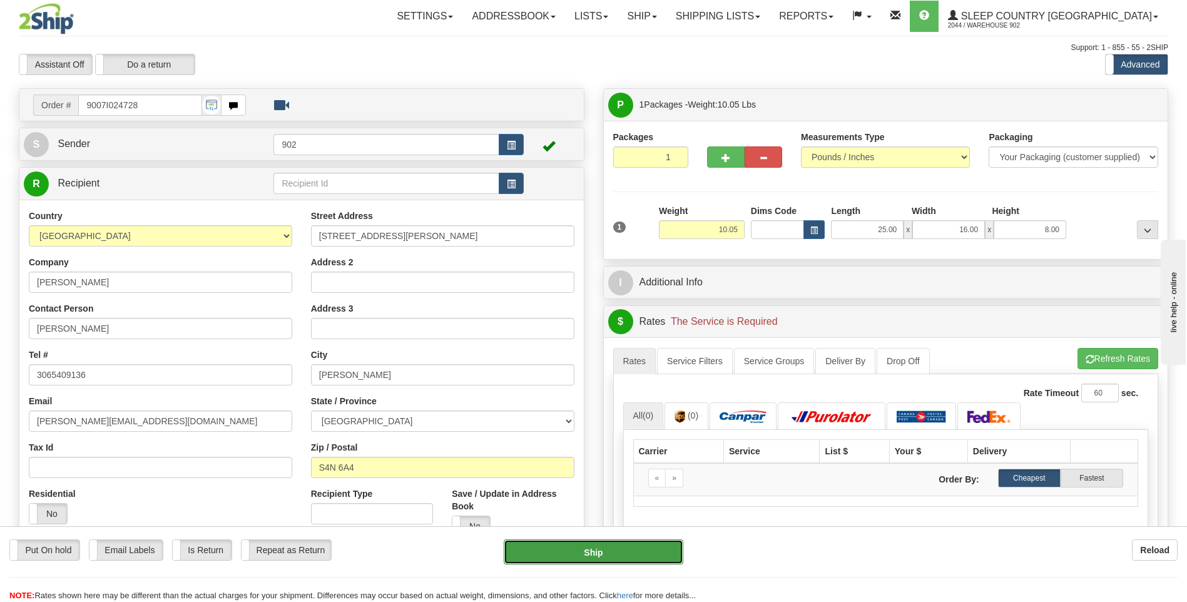
click at [620, 551] on button "Ship" at bounding box center [593, 551] width 179 height 25
click at [589, 551] on button "Ship" at bounding box center [593, 551] width 179 height 25
click at [594, 558] on button "Ship" at bounding box center [593, 551] width 179 height 25
click at [162, 103] on input "9007I024728" at bounding box center [139, 104] width 123 height 21
click at [1153, 237] on button "..." at bounding box center [1147, 229] width 21 height 19
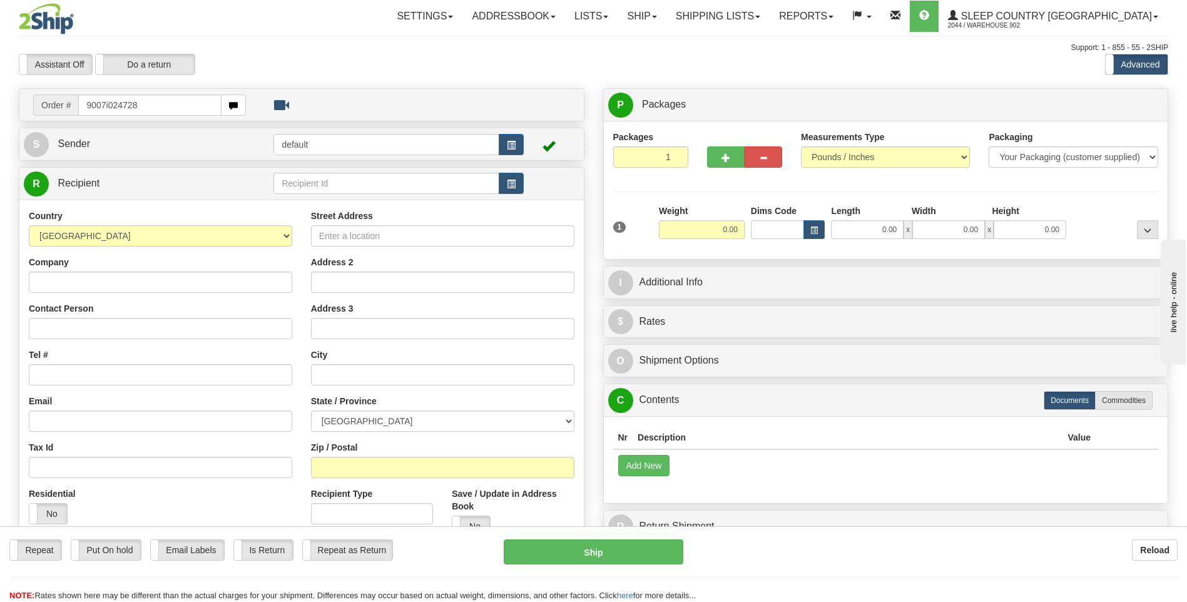
type input "9007i024728"
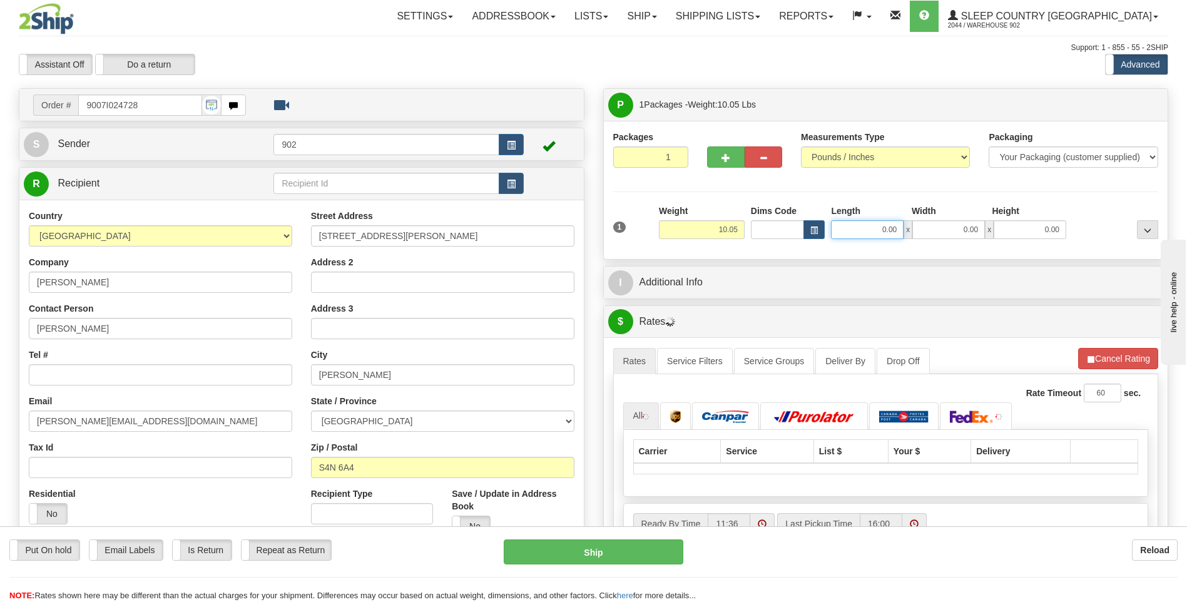
click at [885, 233] on input "0.00" at bounding box center [867, 229] width 73 height 19
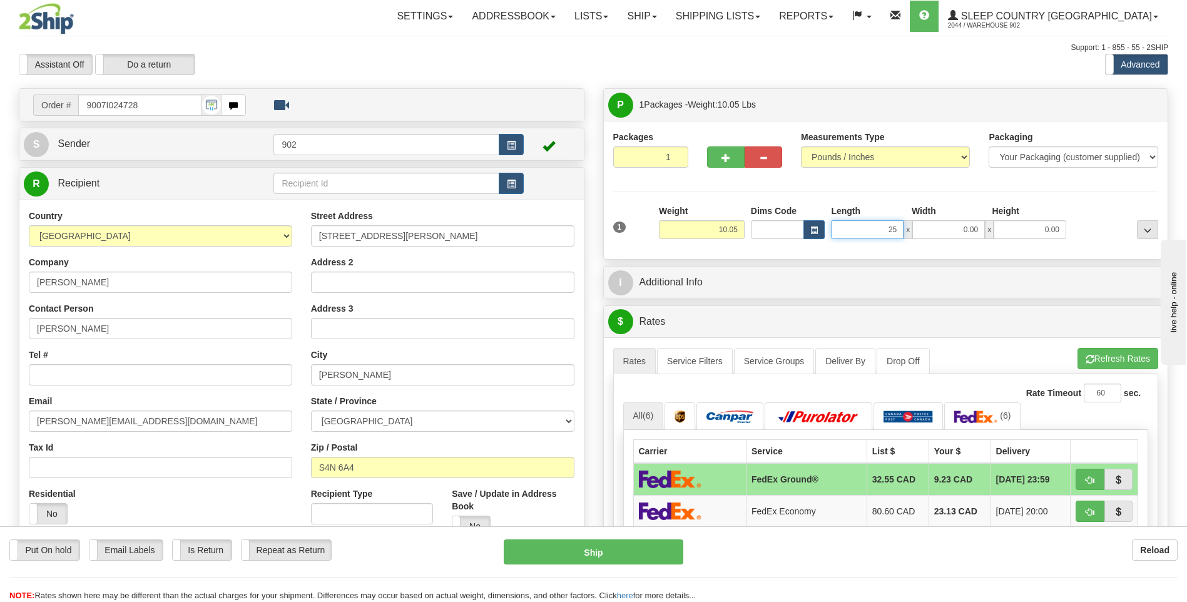
type input "25.00"
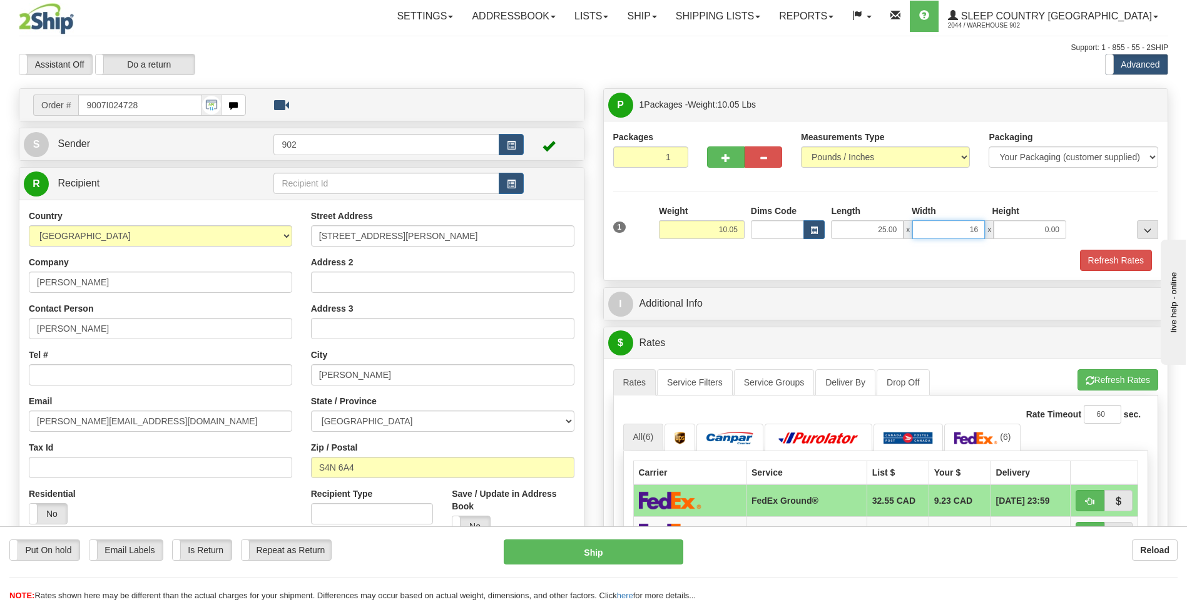
type input "16.00"
type input "8.00"
click at [1116, 265] on button "Refresh Rates" at bounding box center [1116, 260] width 72 height 21
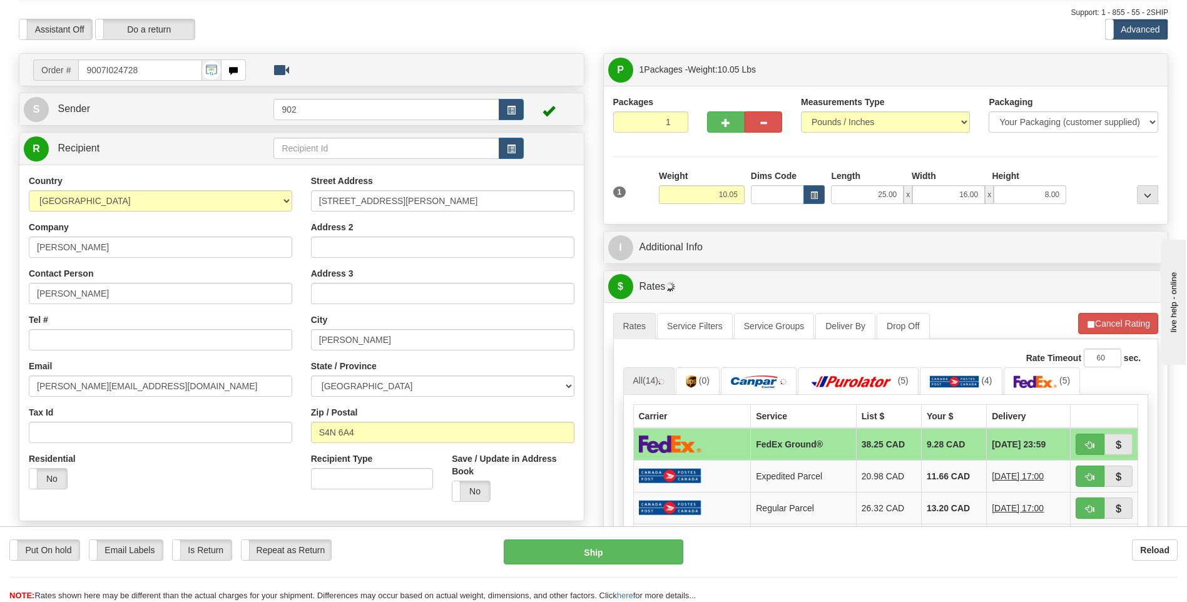
scroll to position [63, 0]
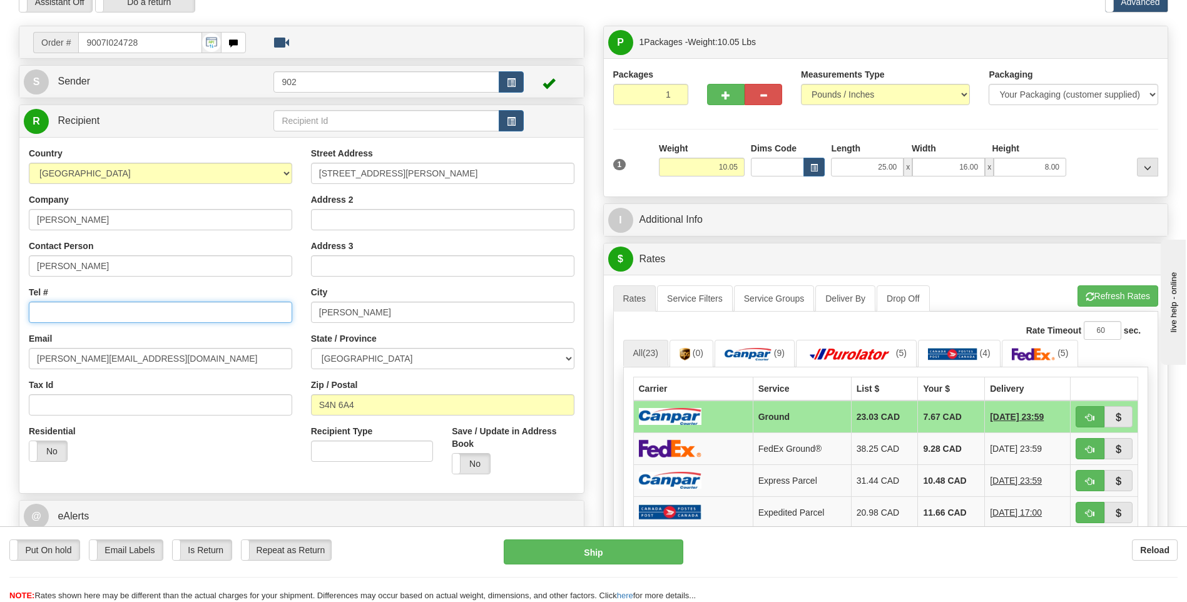
click at [123, 316] on input "Tel #" at bounding box center [160, 312] width 263 height 21
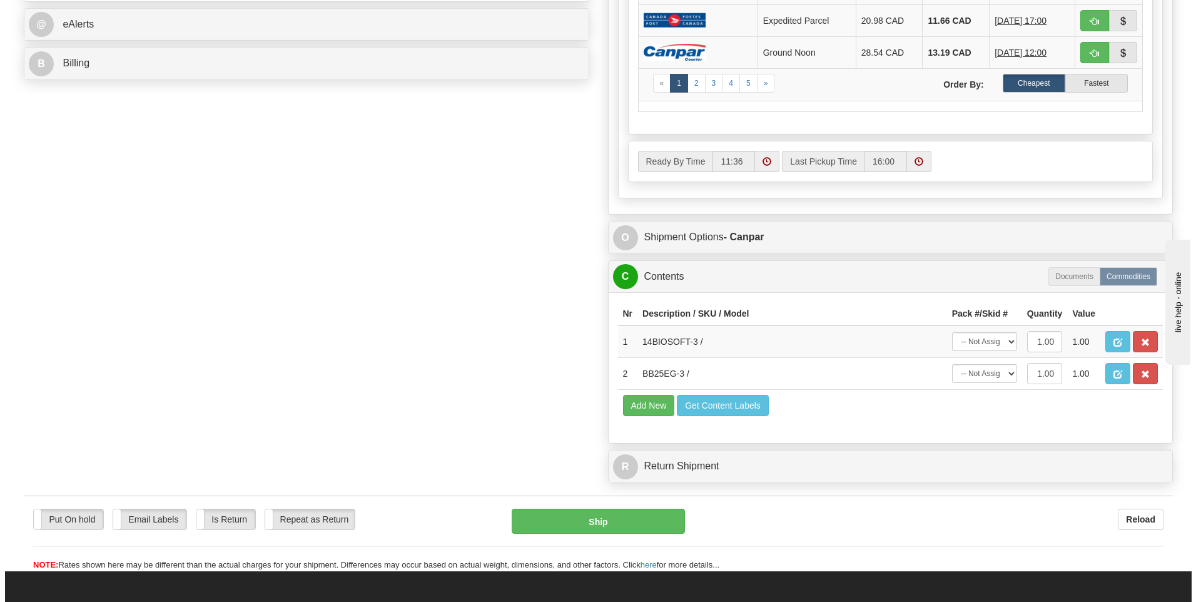
scroll to position [563, 0]
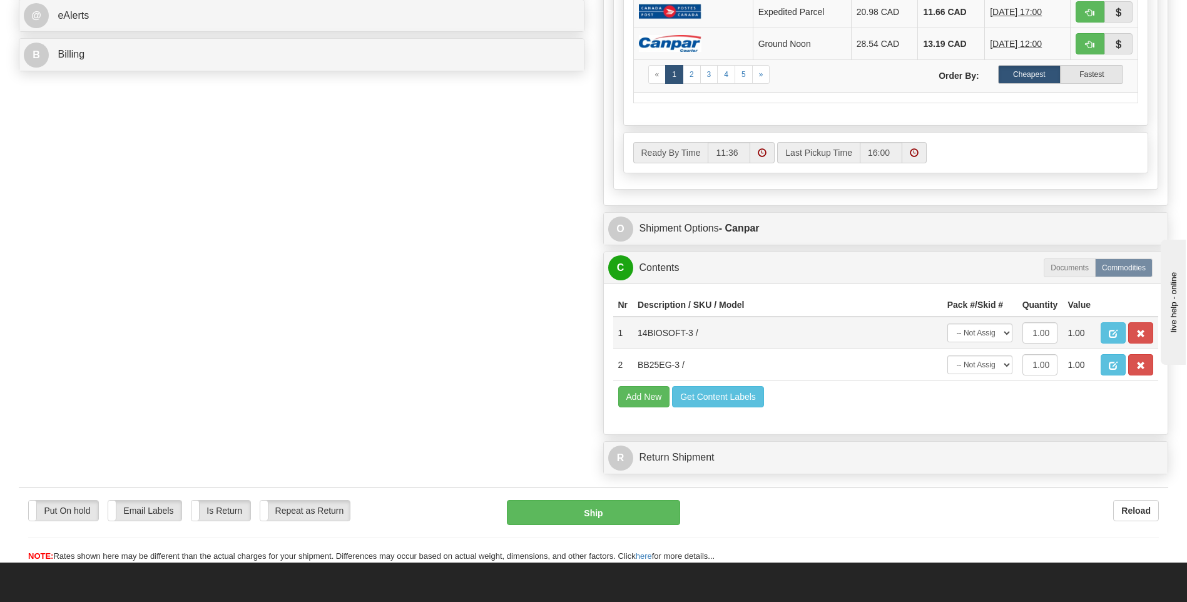
type input "3065409136"
click at [970, 324] on select "-- Not Assigned -- Package 1" at bounding box center [979, 332] width 65 height 19
select select "0"
click at [947, 323] on select "-- Not Assigned -- Package 1" at bounding box center [979, 332] width 65 height 19
click at [974, 366] on select "-- Not Assigned -- Package 1" at bounding box center [979, 364] width 65 height 19
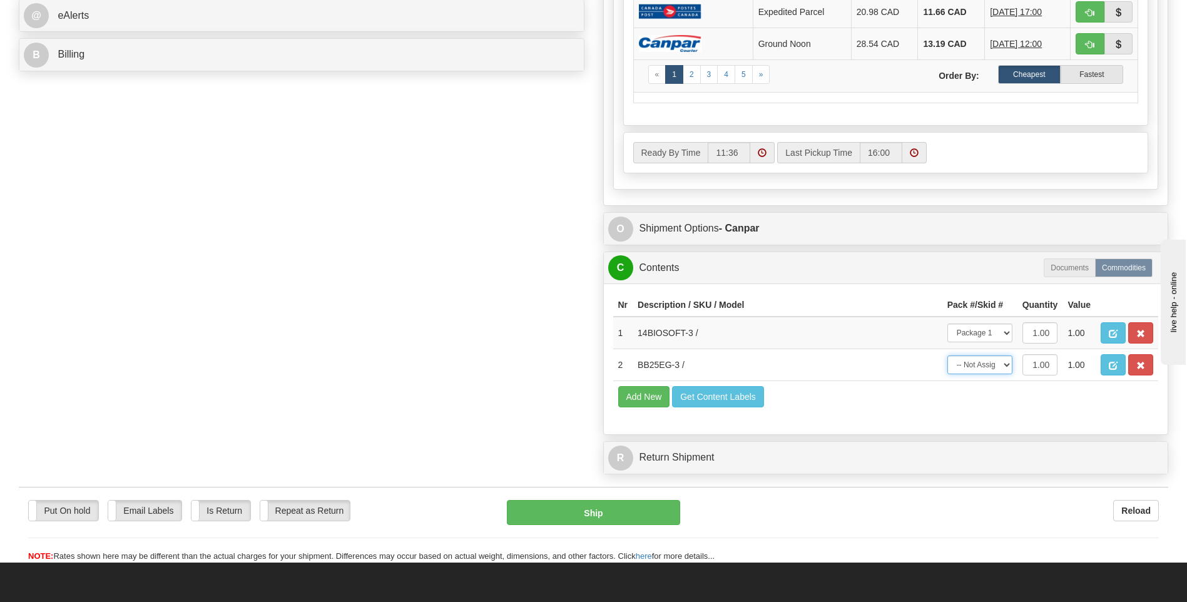
select select "0"
click at [947, 355] on select "-- Not Assigned -- Package 1" at bounding box center [979, 364] width 65 height 19
click at [584, 511] on button "Ship" at bounding box center [593, 512] width 173 height 25
type input "1"
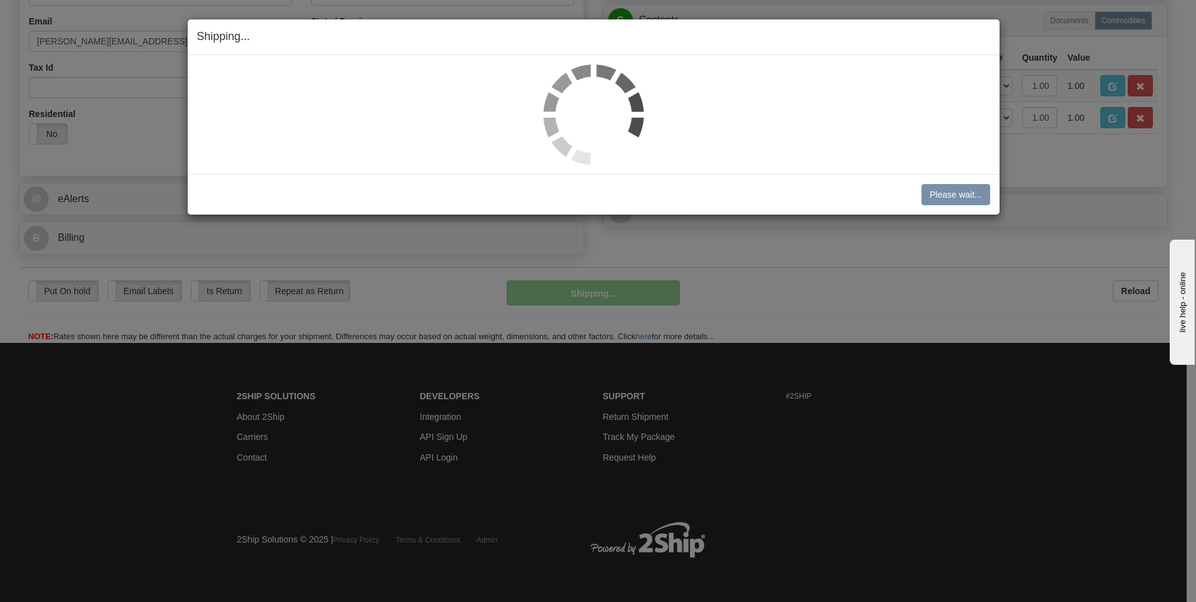
scroll to position [380, 0]
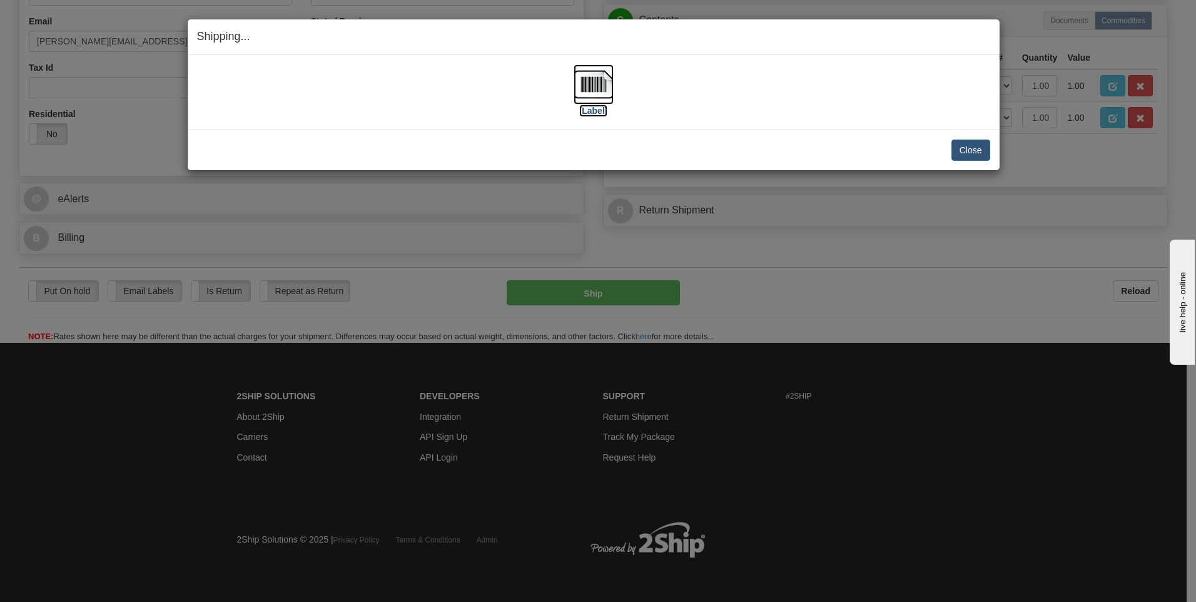
click at [609, 77] on img at bounding box center [594, 84] width 40 height 40
click at [960, 148] on button "Close" at bounding box center [971, 150] width 39 height 21
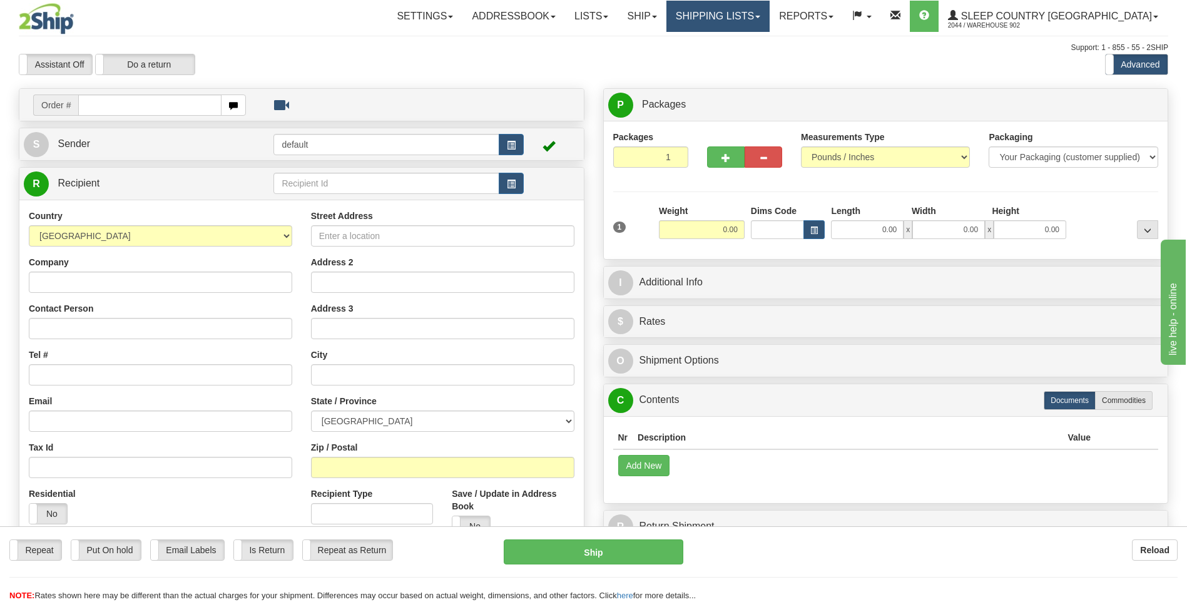
click at [770, 5] on link "Shipping lists" at bounding box center [717, 16] width 103 height 31
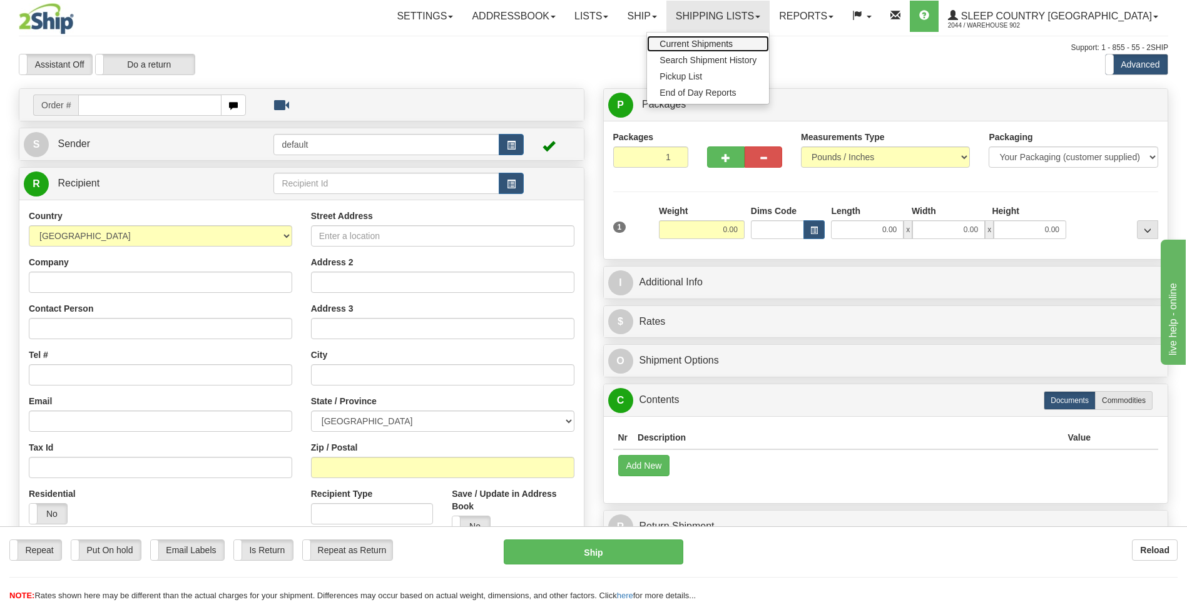
click at [733, 44] on span "Current Shipments" at bounding box center [695, 44] width 73 height 10
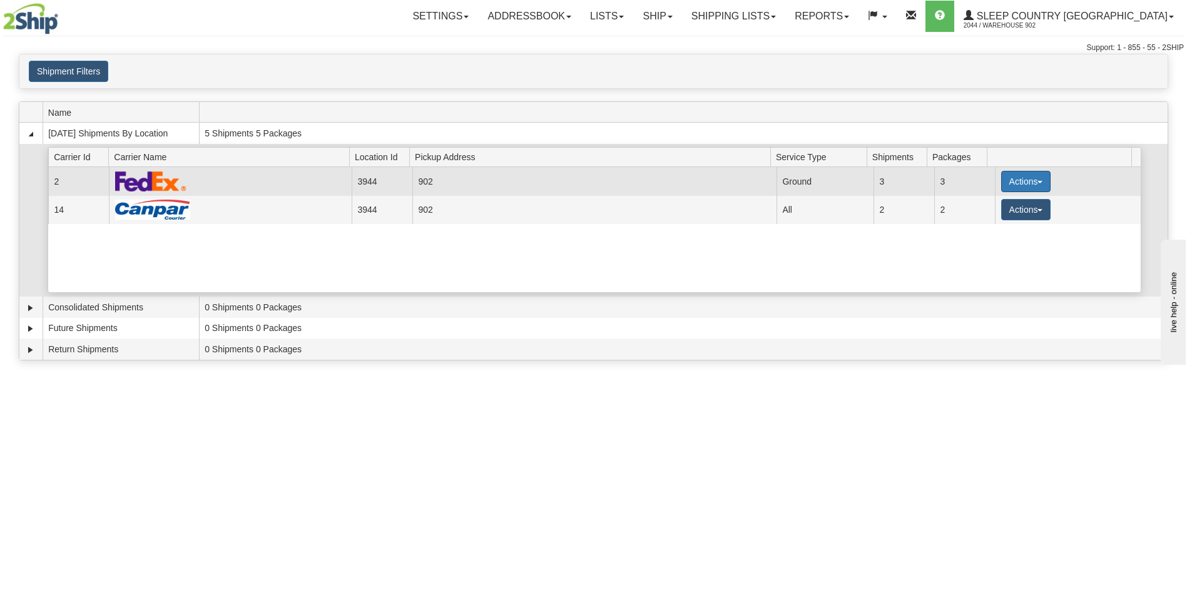
click at [1037, 183] on span "button" at bounding box center [1039, 182] width 5 height 3
click at [1005, 223] on link "Close" at bounding box center [1000, 221] width 100 height 16
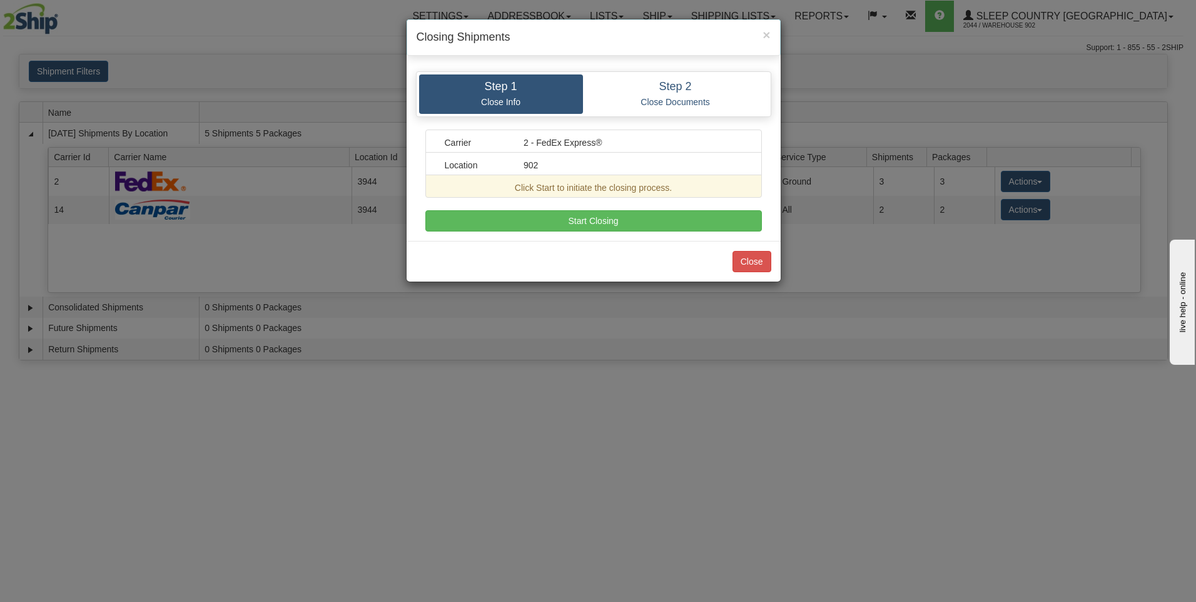
click at [612, 244] on div "Close" at bounding box center [594, 261] width 374 height 41
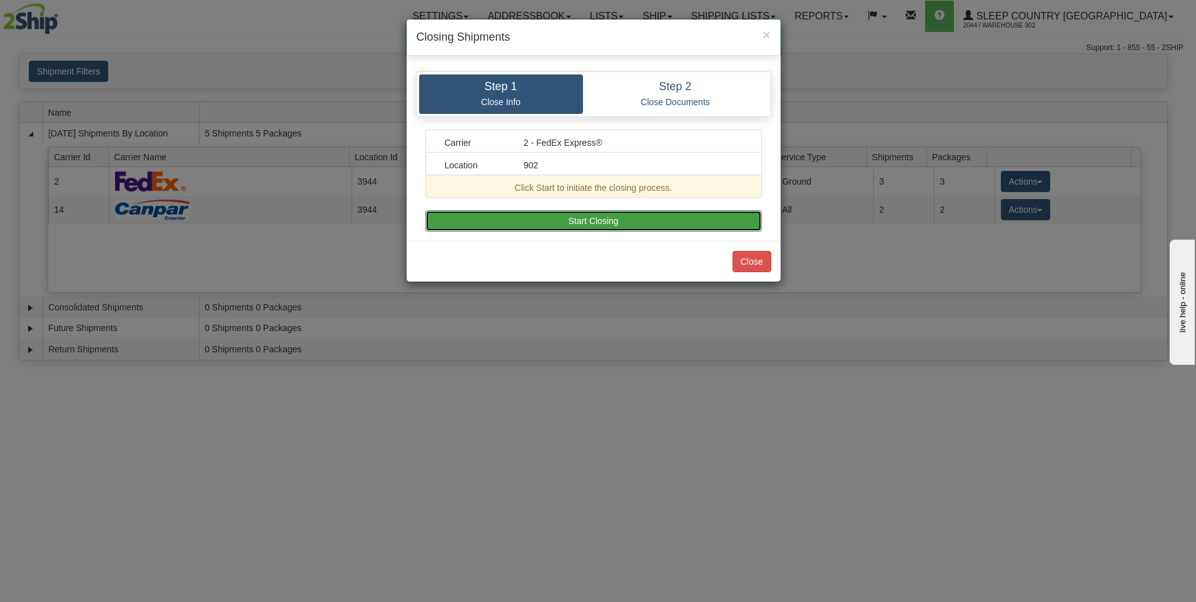
click at [626, 226] on button "Start Closing" at bounding box center [593, 220] width 337 height 21
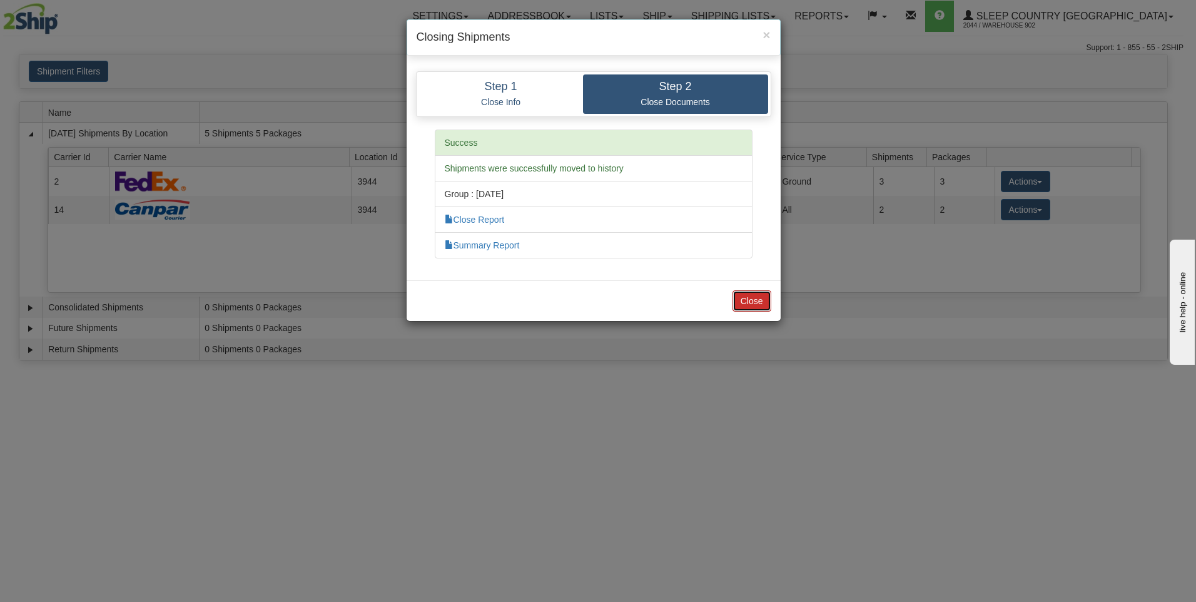
click at [746, 298] on button "Close" at bounding box center [752, 300] width 39 height 21
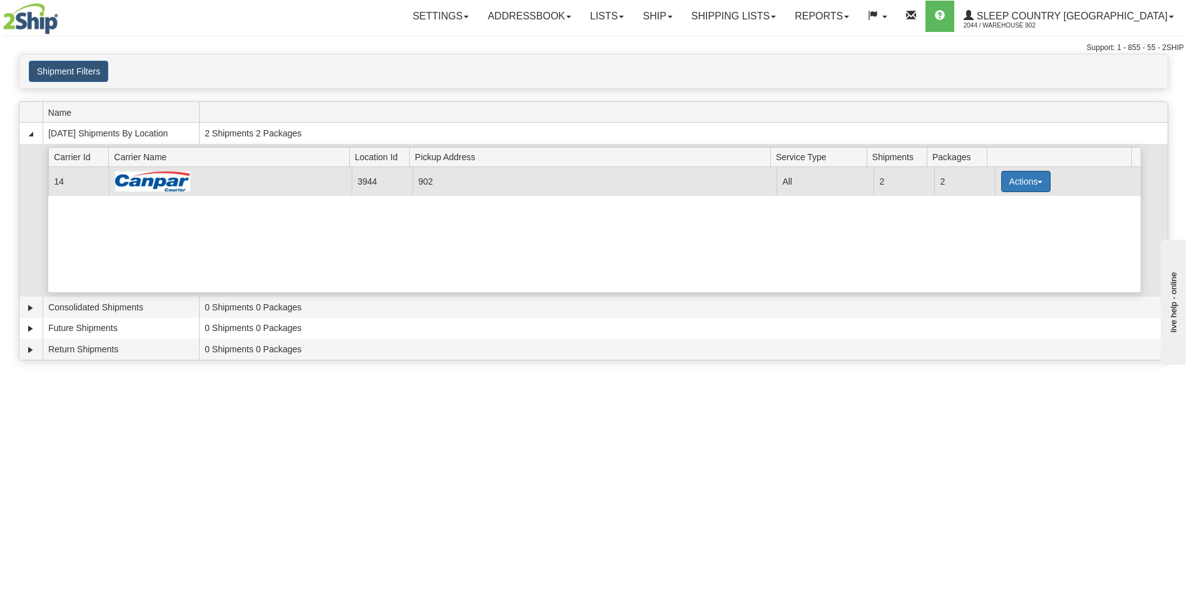
click at [1026, 182] on button "Actions" at bounding box center [1026, 181] width 50 height 21
click at [982, 218] on span "Close" at bounding box center [976, 220] width 29 height 9
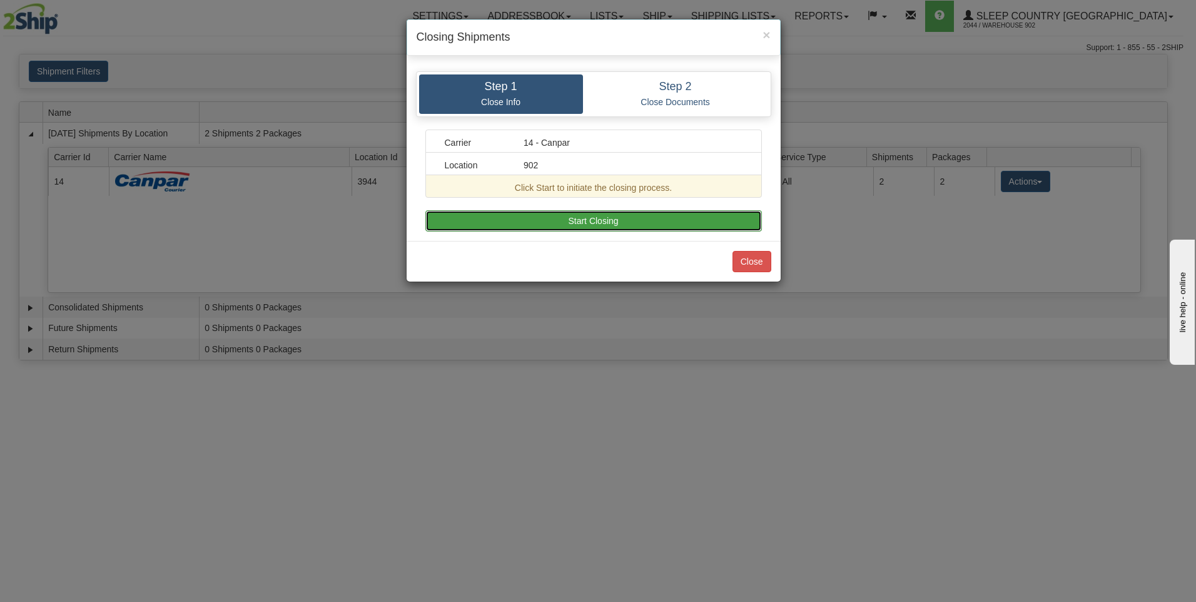
click at [743, 223] on button "Start Closing" at bounding box center [593, 220] width 337 height 21
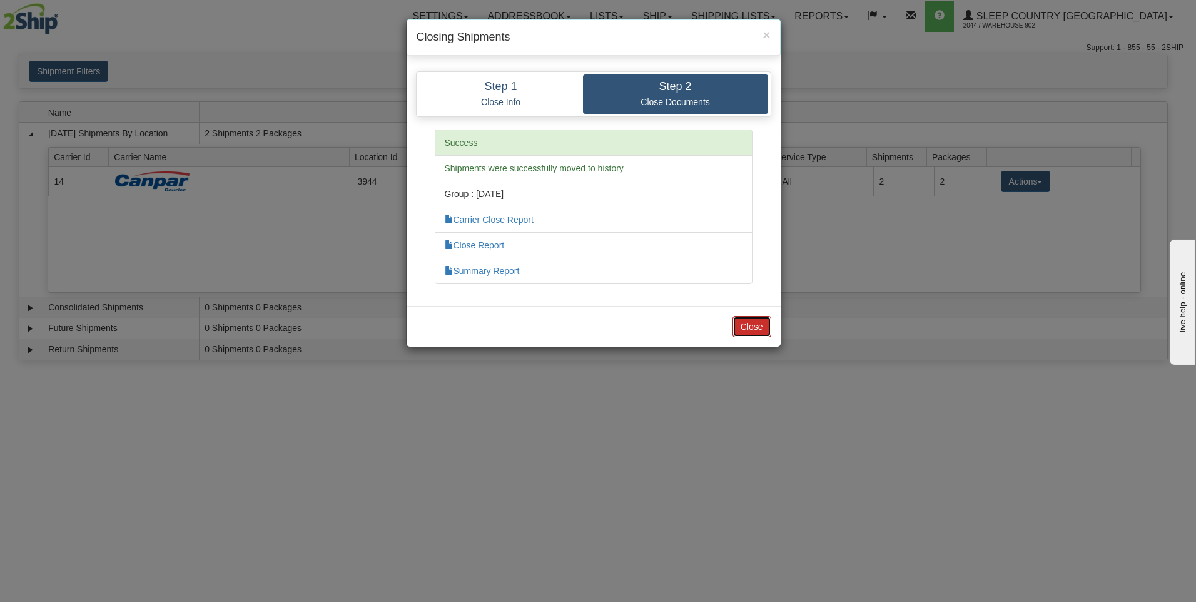
click at [761, 329] on button "Close" at bounding box center [752, 326] width 39 height 21
